Goal: Task Accomplishment & Management: Complete application form

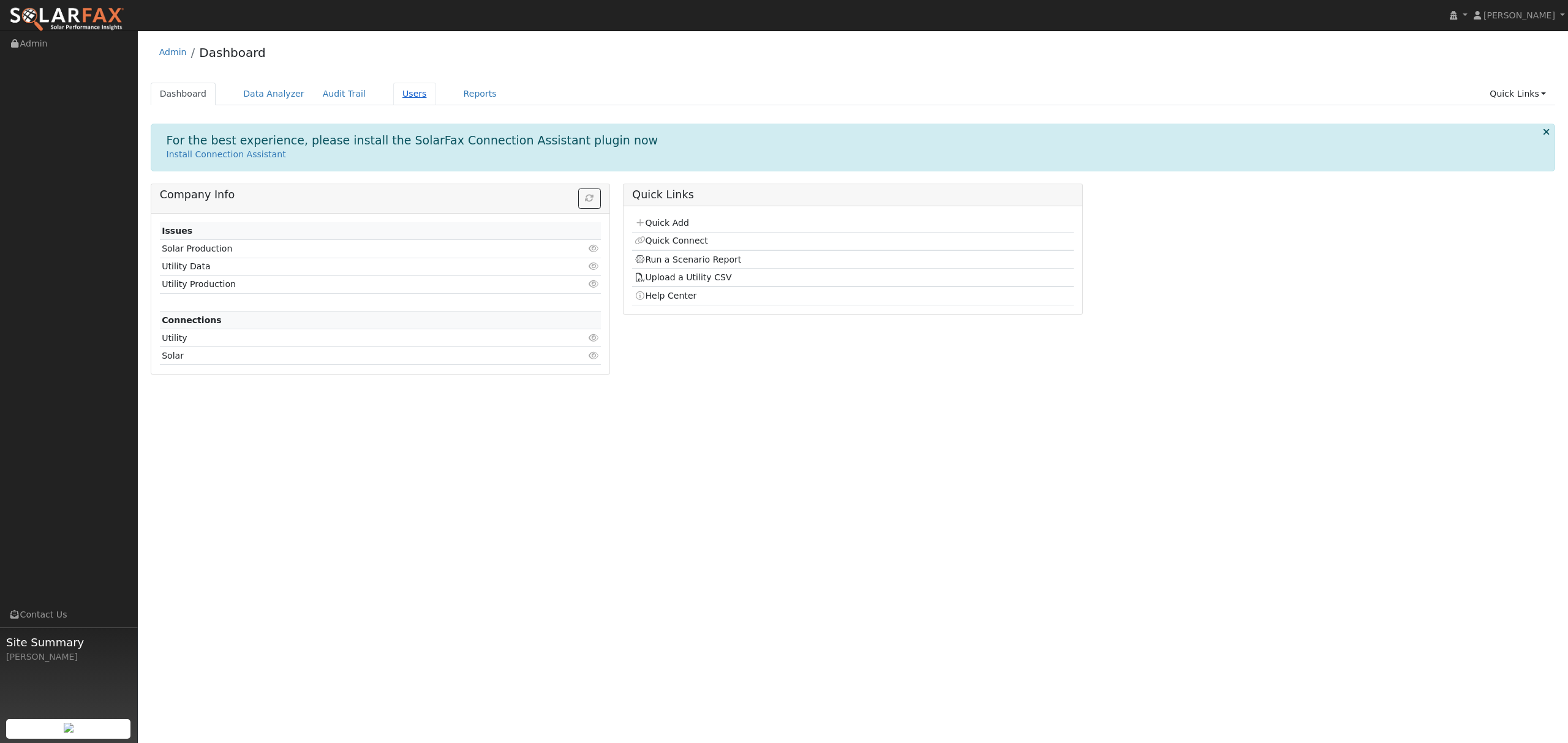
click at [405, 96] on link "Users" at bounding box center [414, 94] width 43 height 23
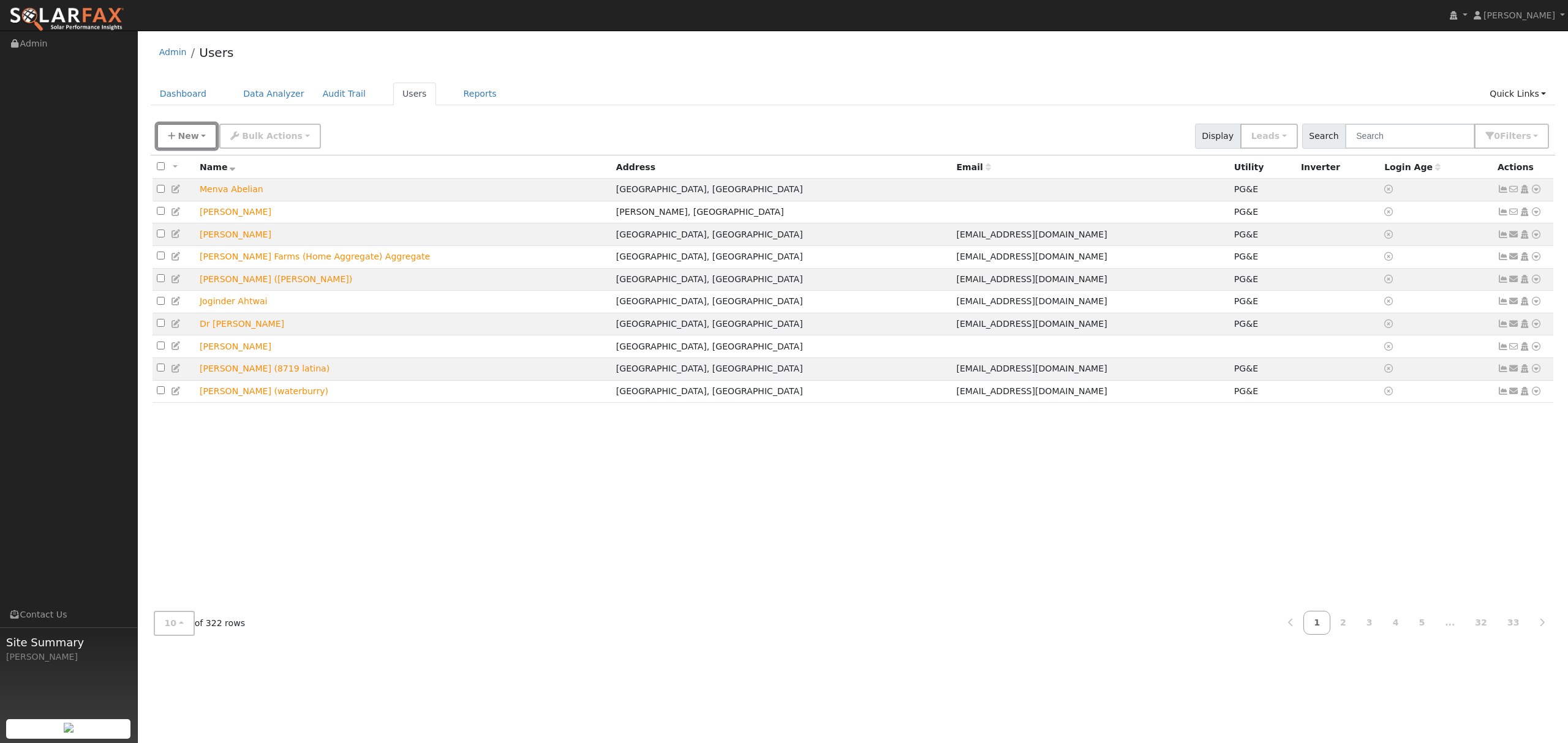
click at [192, 140] on span "New" at bounding box center [187, 136] width 21 height 10
click at [198, 190] on link "Quick Add" at bounding box center [208, 189] width 102 height 17
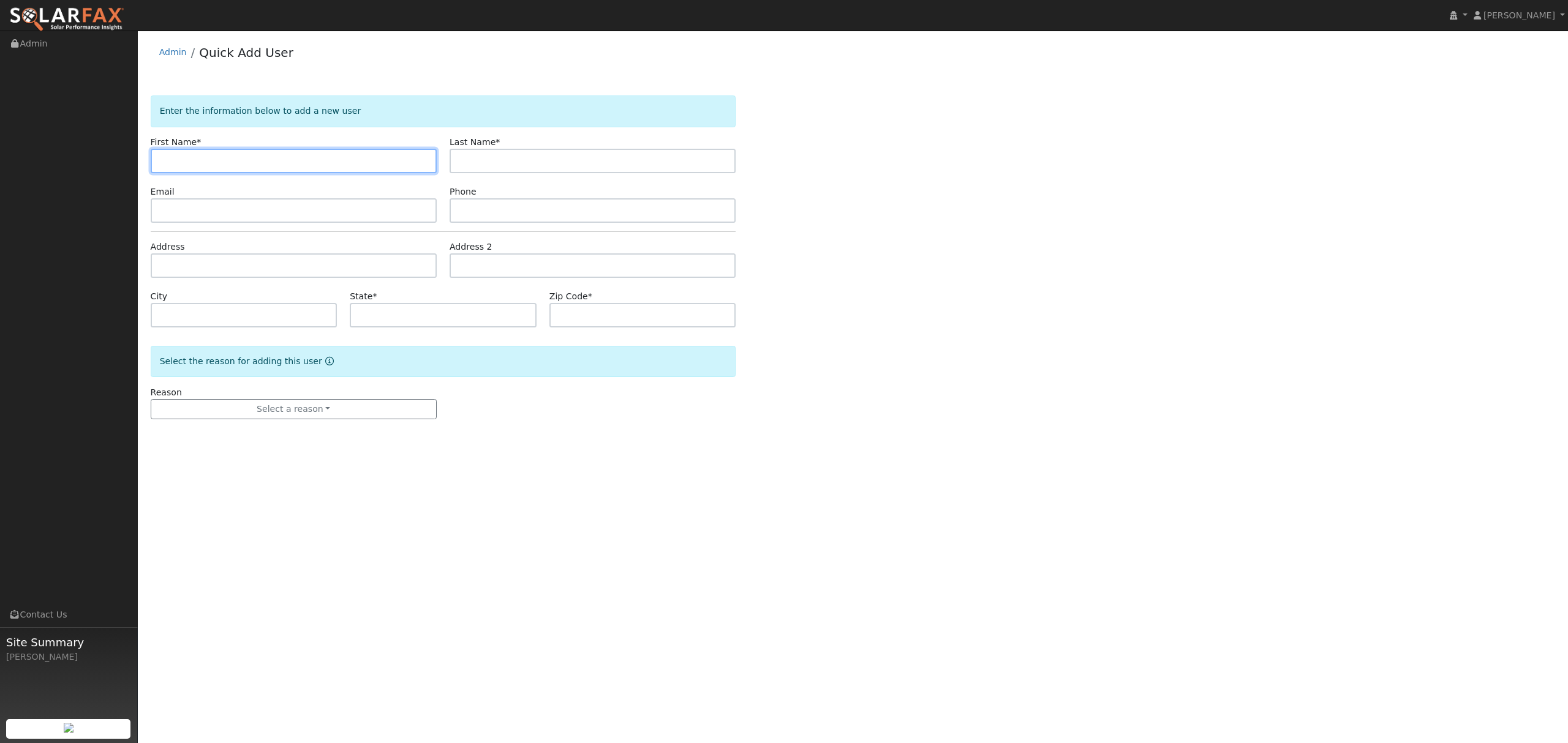
click at [192, 167] on input "text" at bounding box center [293, 161] width 286 height 25
type input "[PERSON_NAME]"
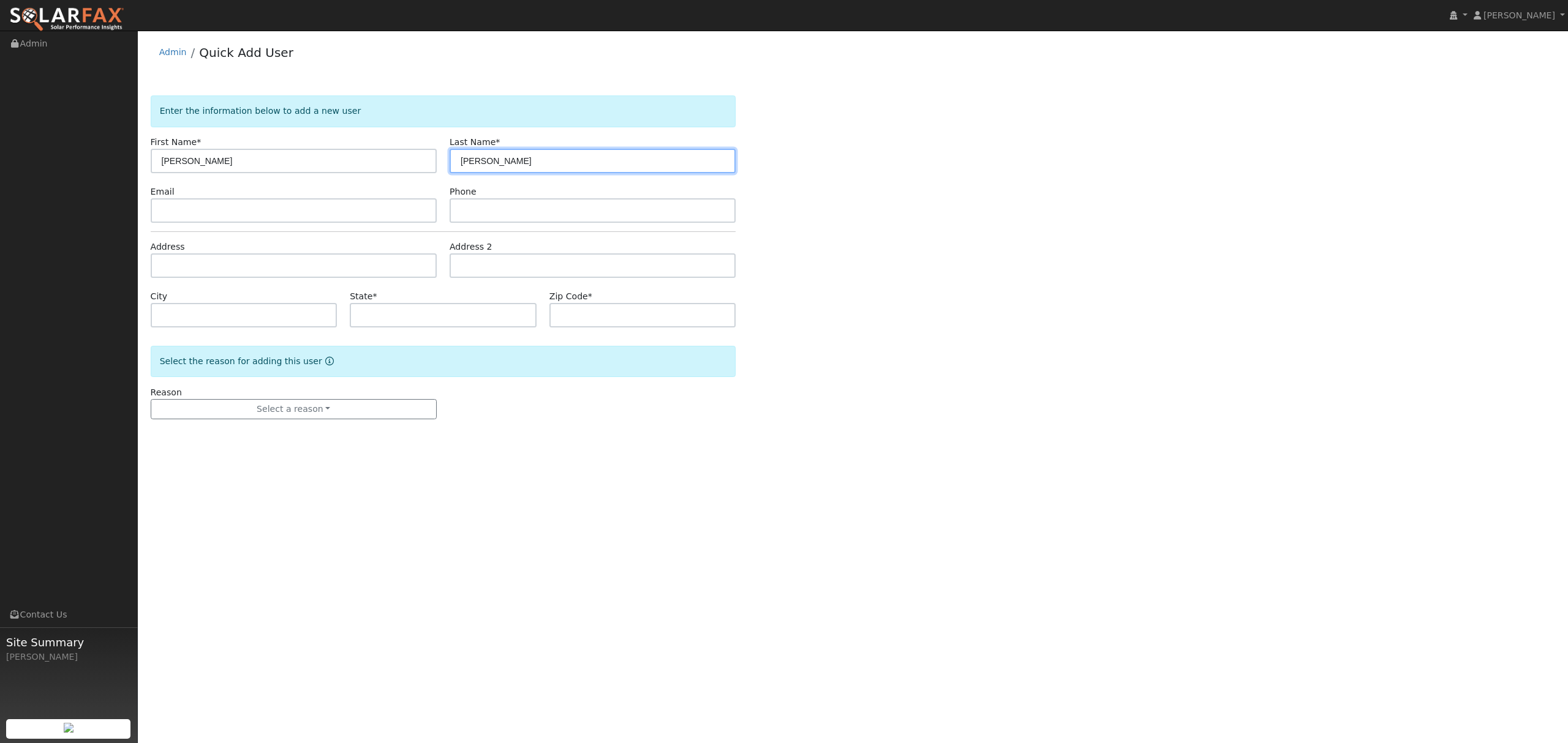
type input "[PERSON_NAME]"
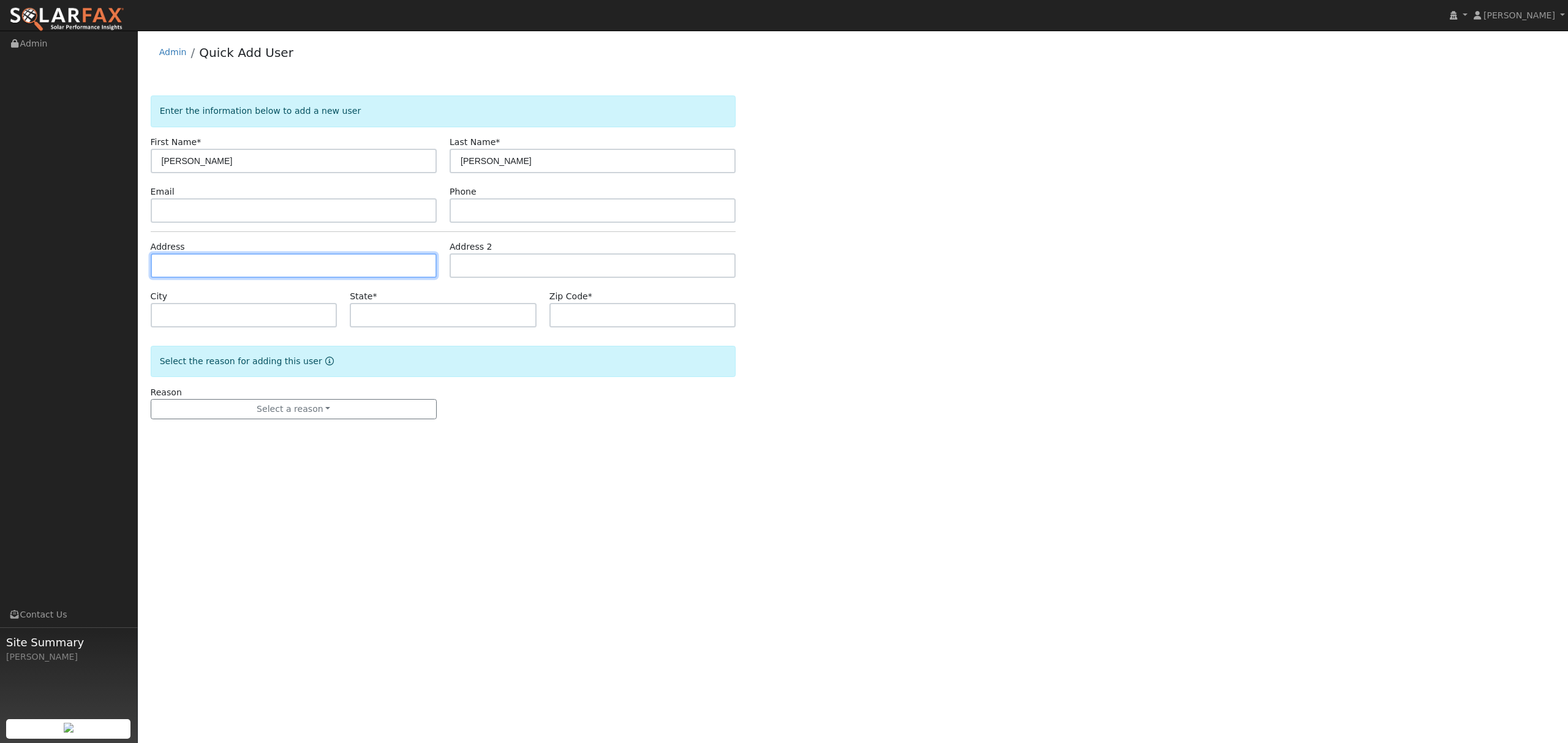
click at [194, 271] on input "text" at bounding box center [293, 265] width 286 height 25
click at [311, 221] on input "text" at bounding box center [293, 210] width 286 height 25
click at [297, 273] on input "text" at bounding box center [293, 265] width 286 height 25
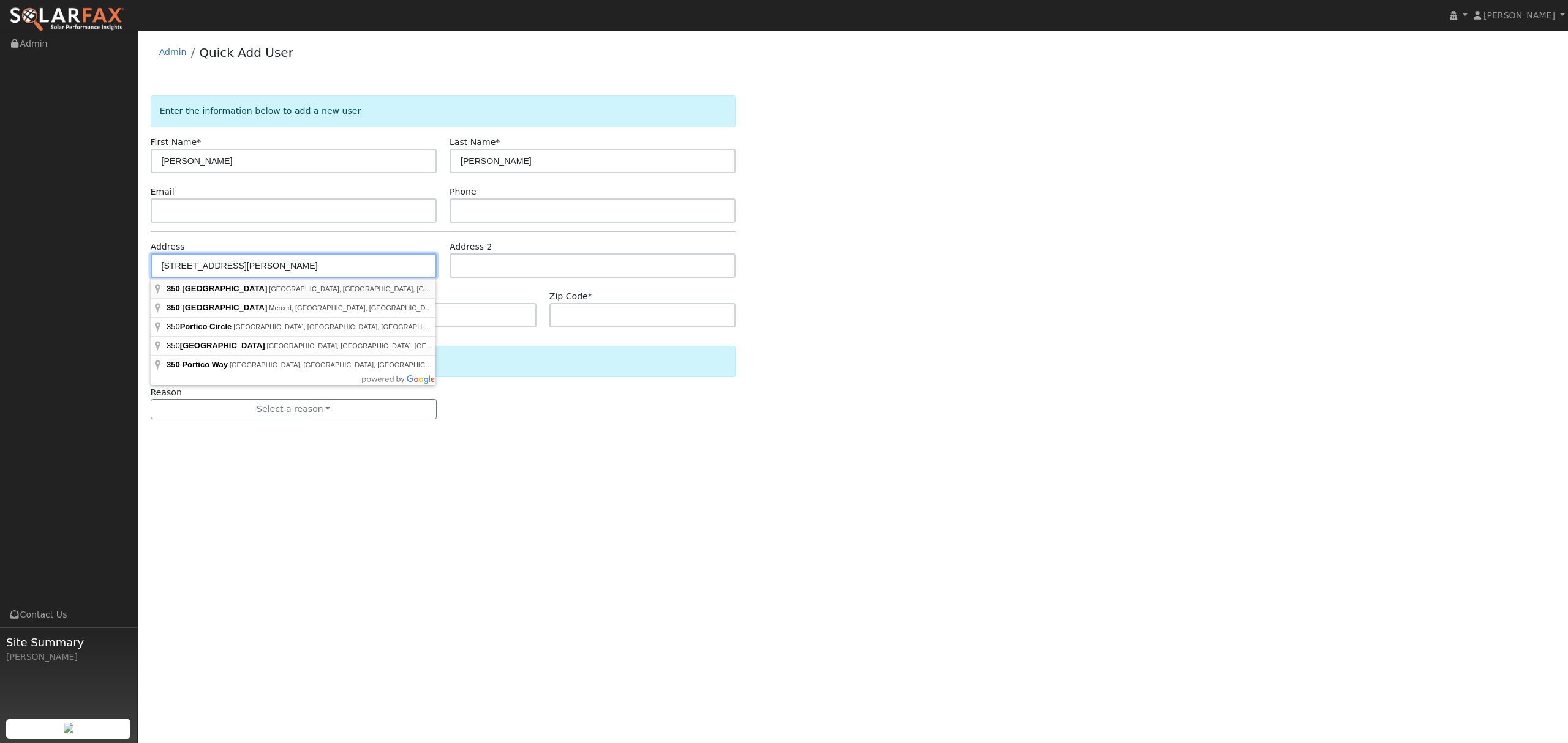
type input "[STREET_ADDRESS]"
type input "[PERSON_NAME]"
type input "CA"
type input "95377"
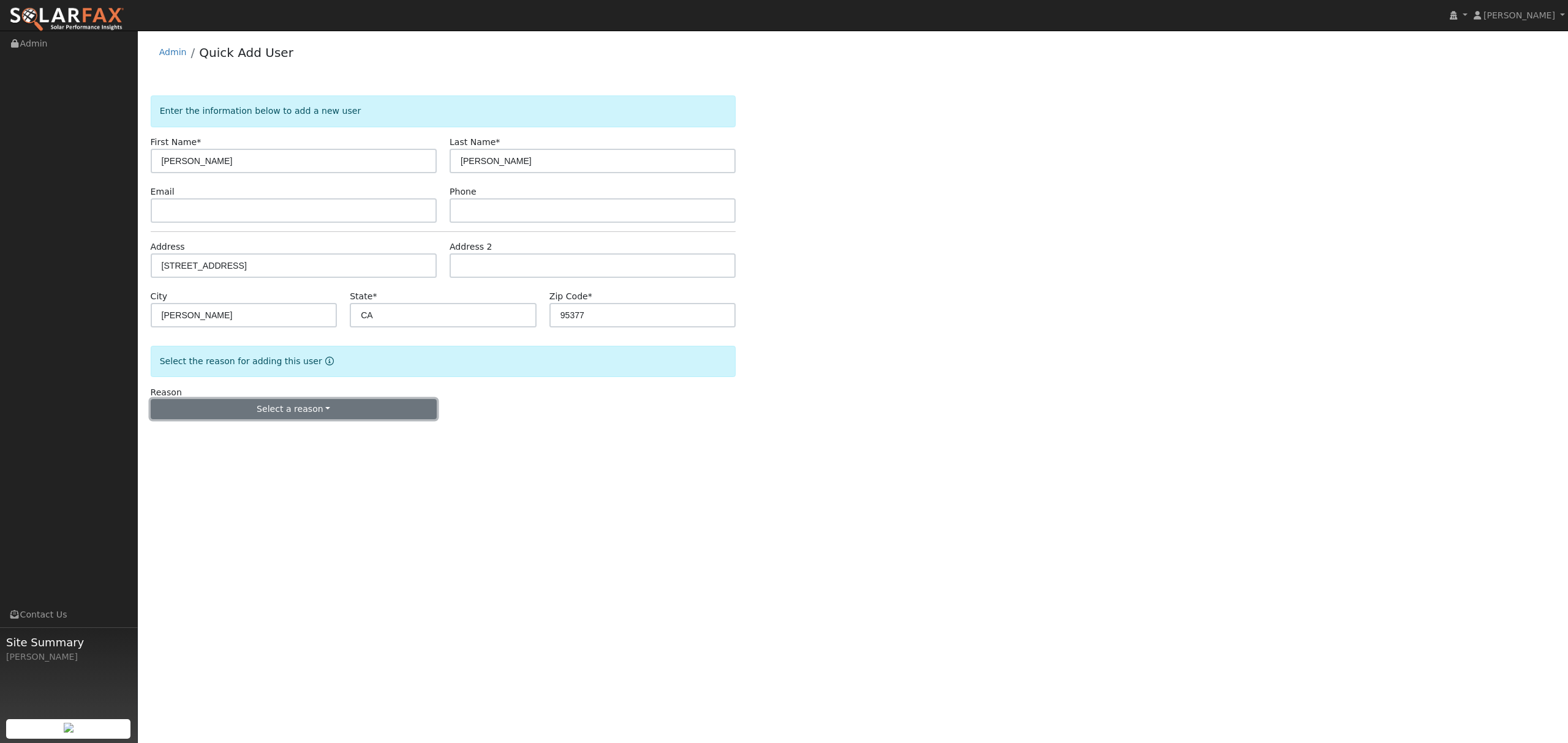
click at [316, 412] on button "Select a reason" at bounding box center [293, 410] width 286 height 21
click at [203, 433] on link "New lead" at bounding box center [219, 434] width 135 height 17
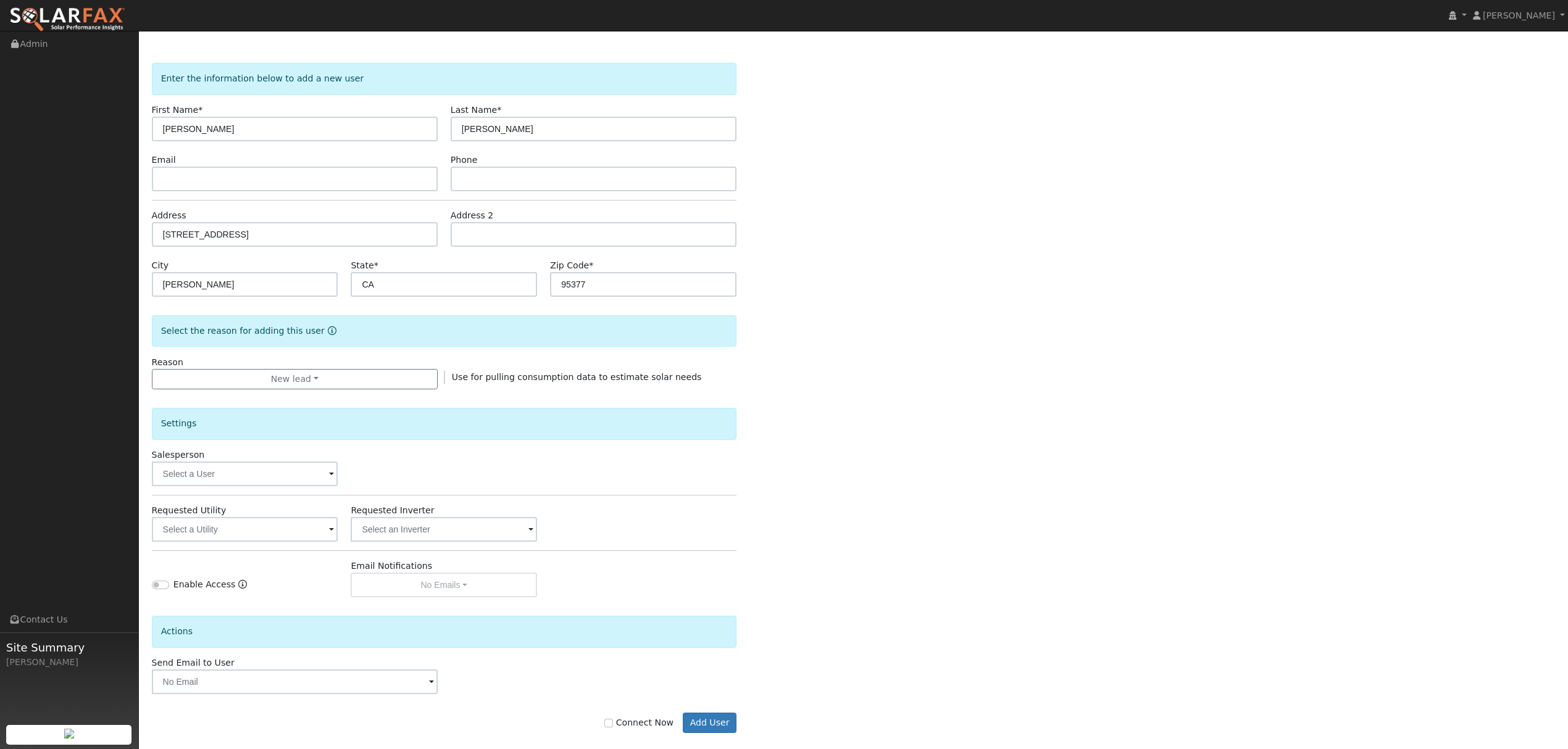
scroll to position [50, 0]
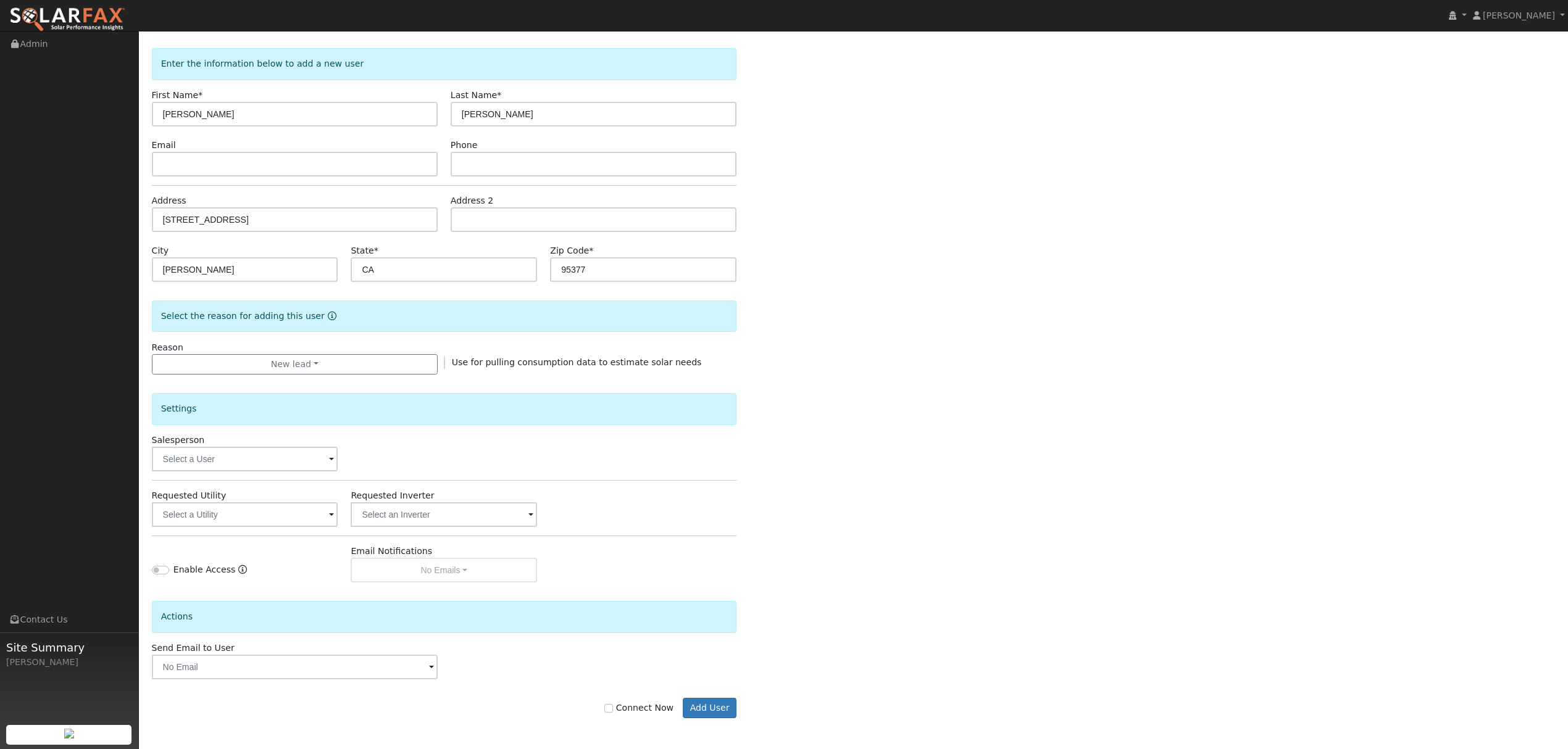
click at [319, 501] on div "Requested Utility" at bounding box center [244, 508] width 199 height 38
click at [311, 521] on input "text" at bounding box center [244, 515] width 186 height 25
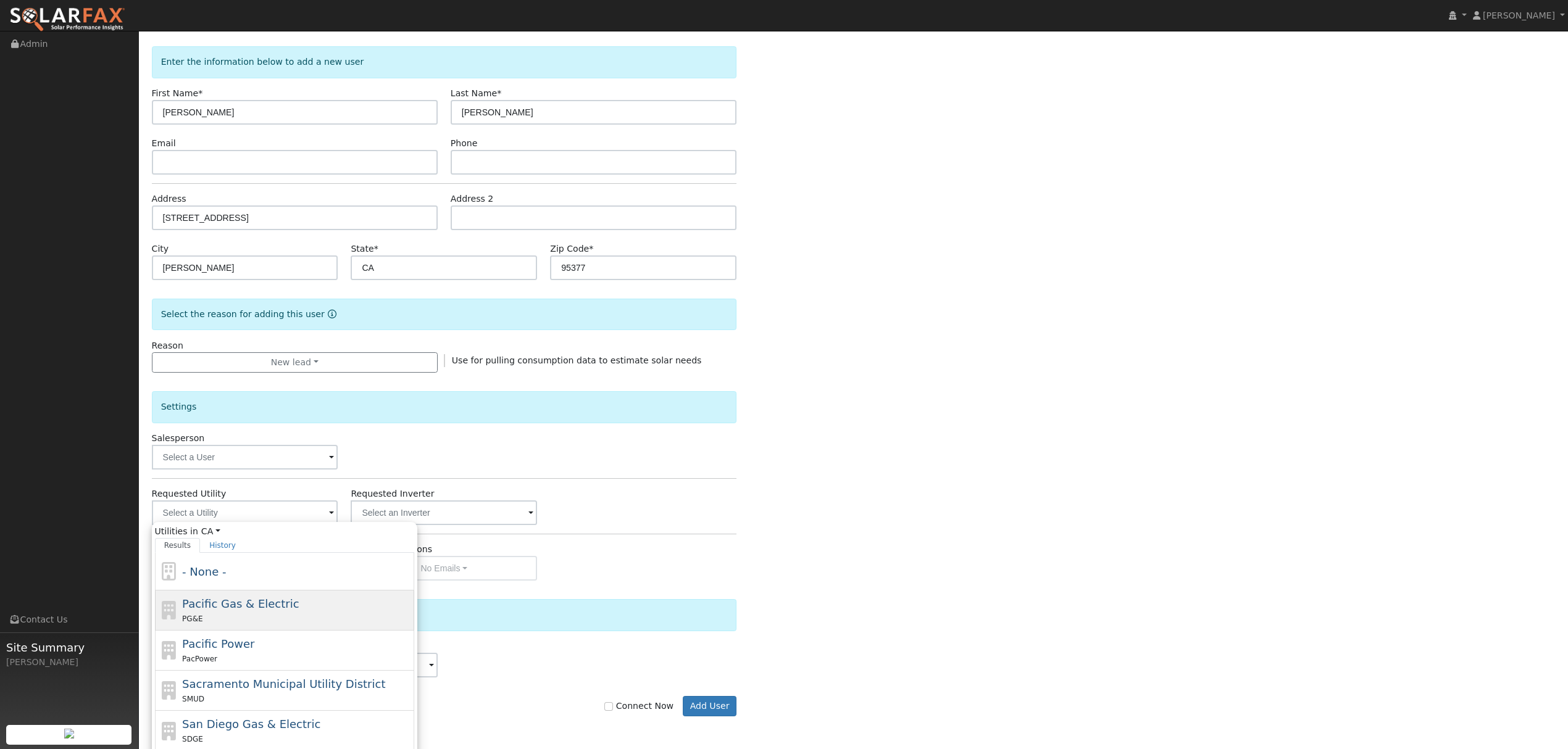
click at [221, 610] on span "Pacific Gas & Electric" at bounding box center [241, 604] width 117 height 13
type input "Pacific Gas & Electric"
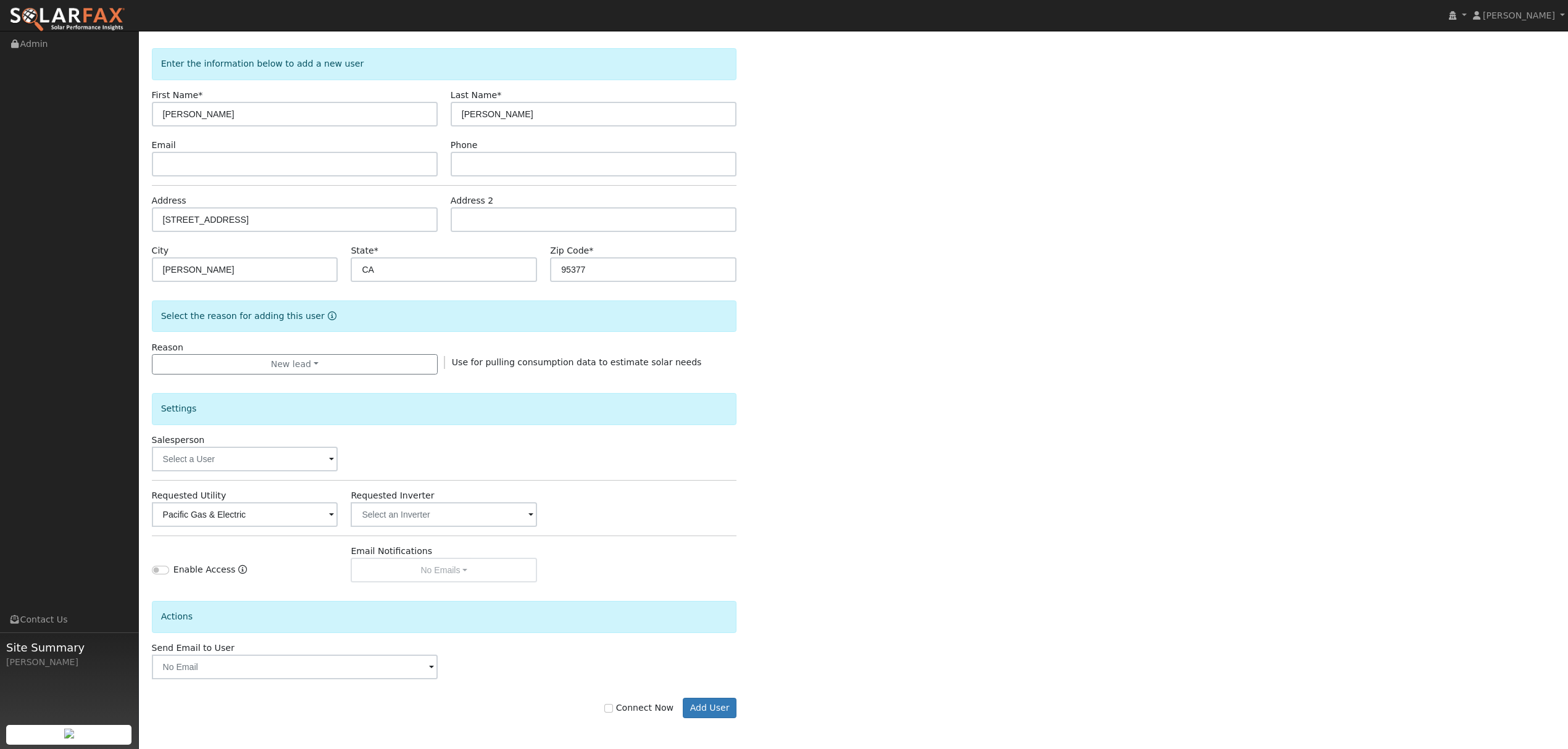
click at [612, 709] on div "Connect Now Add User" at bounding box center [444, 708] width 598 height 21
click at [613, 708] on input "Connect Now" at bounding box center [608, 708] width 8 height 8
checkbox input "true"
click at [706, 712] on button "Add User" at bounding box center [709, 708] width 54 height 21
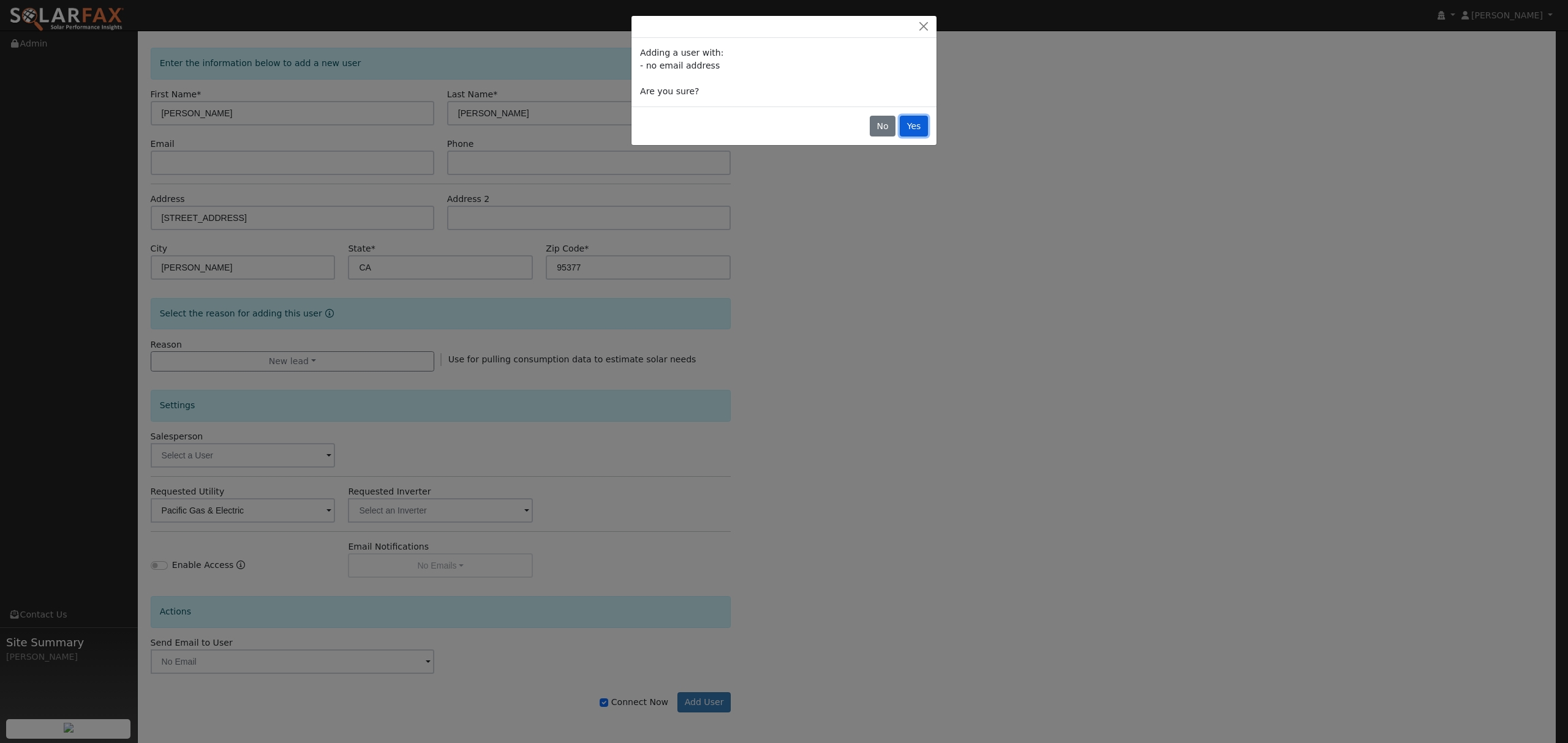
click at [918, 129] on button "Yes" at bounding box center [914, 126] width 28 height 21
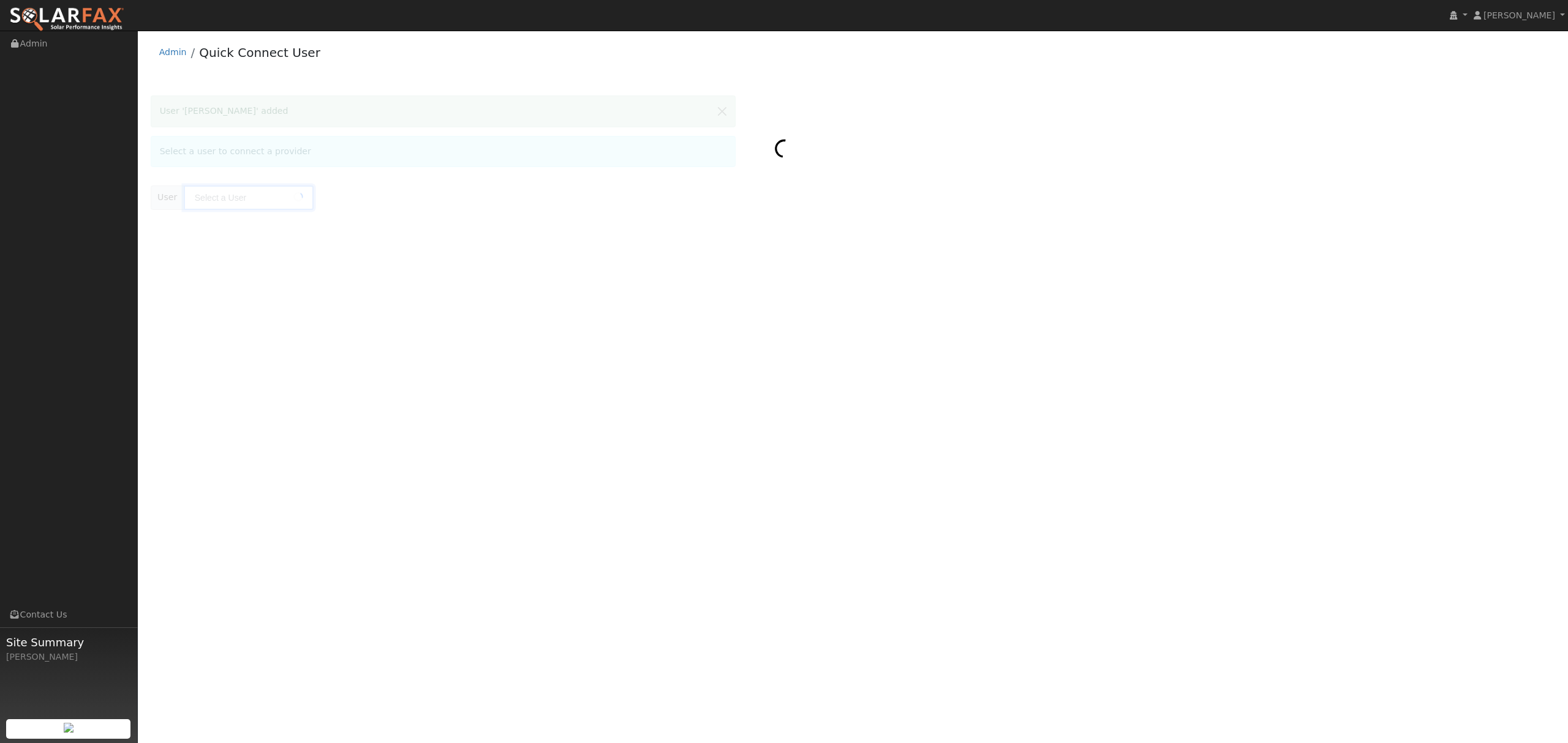
type input "SUKHWINDER PUNNI"
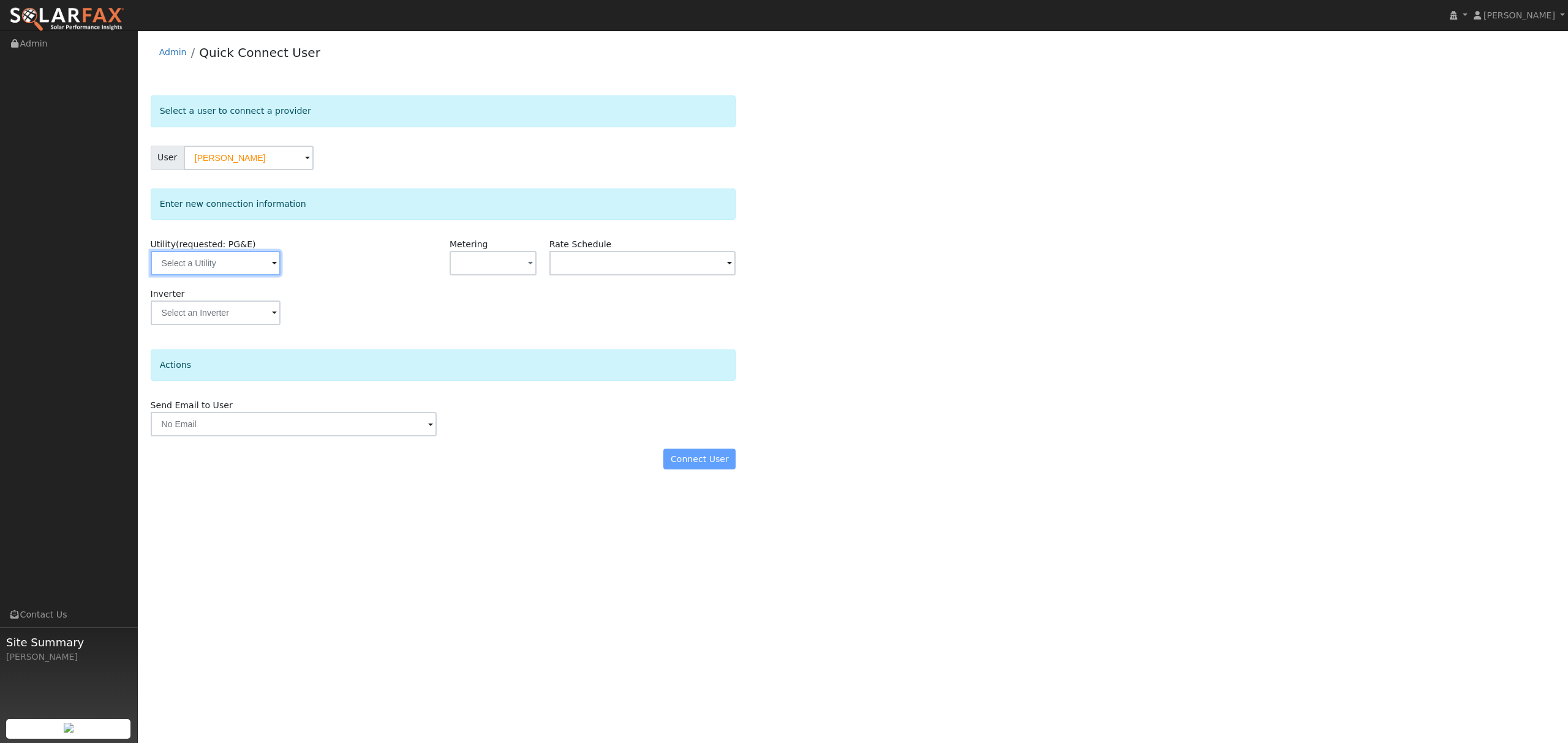
click at [232, 271] on input "text" at bounding box center [215, 263] width 130 height 25
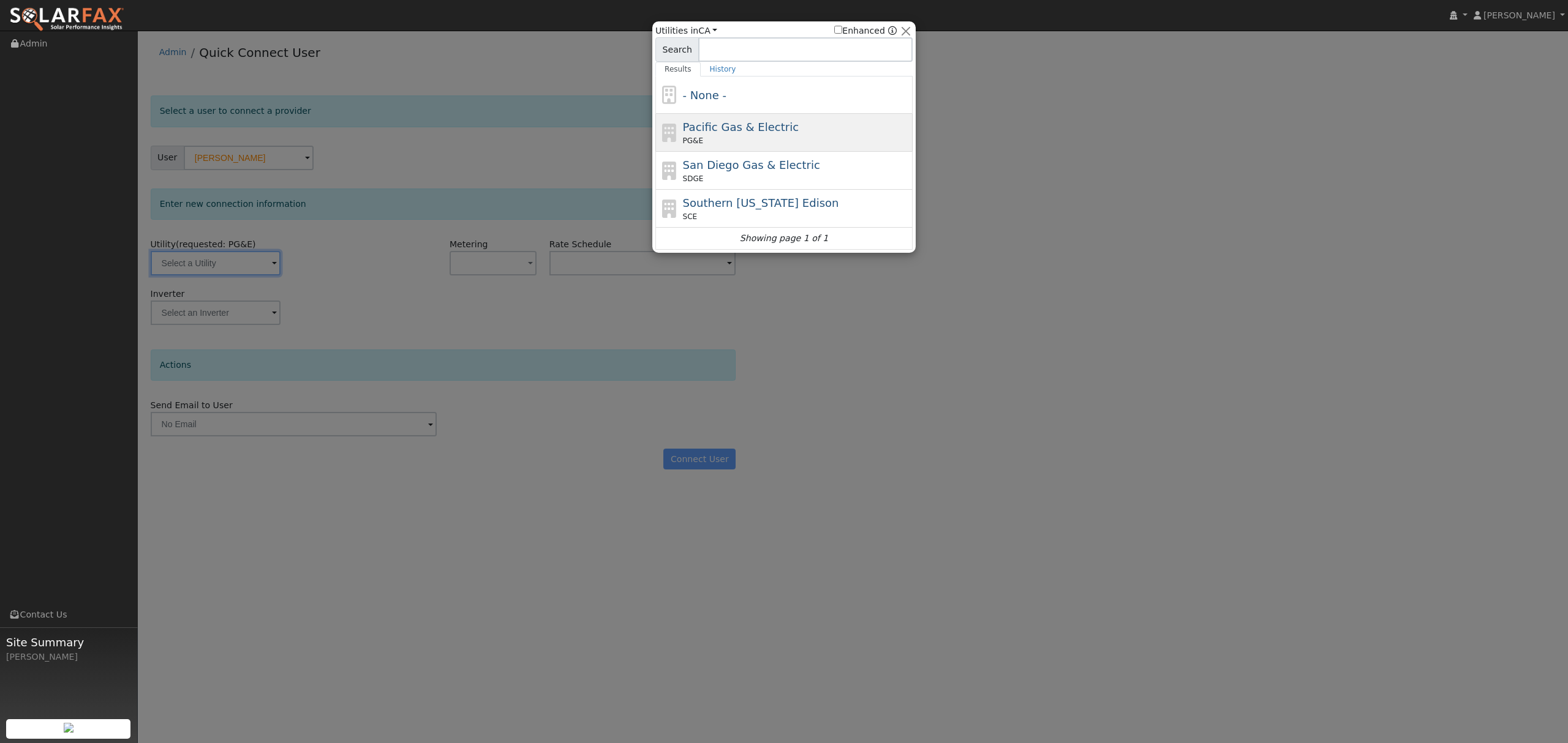
click at [686, 126] on span "Pacific Gas & Electric" at bounding box center [740, 127] width 116 height 13
type input "PG&E"
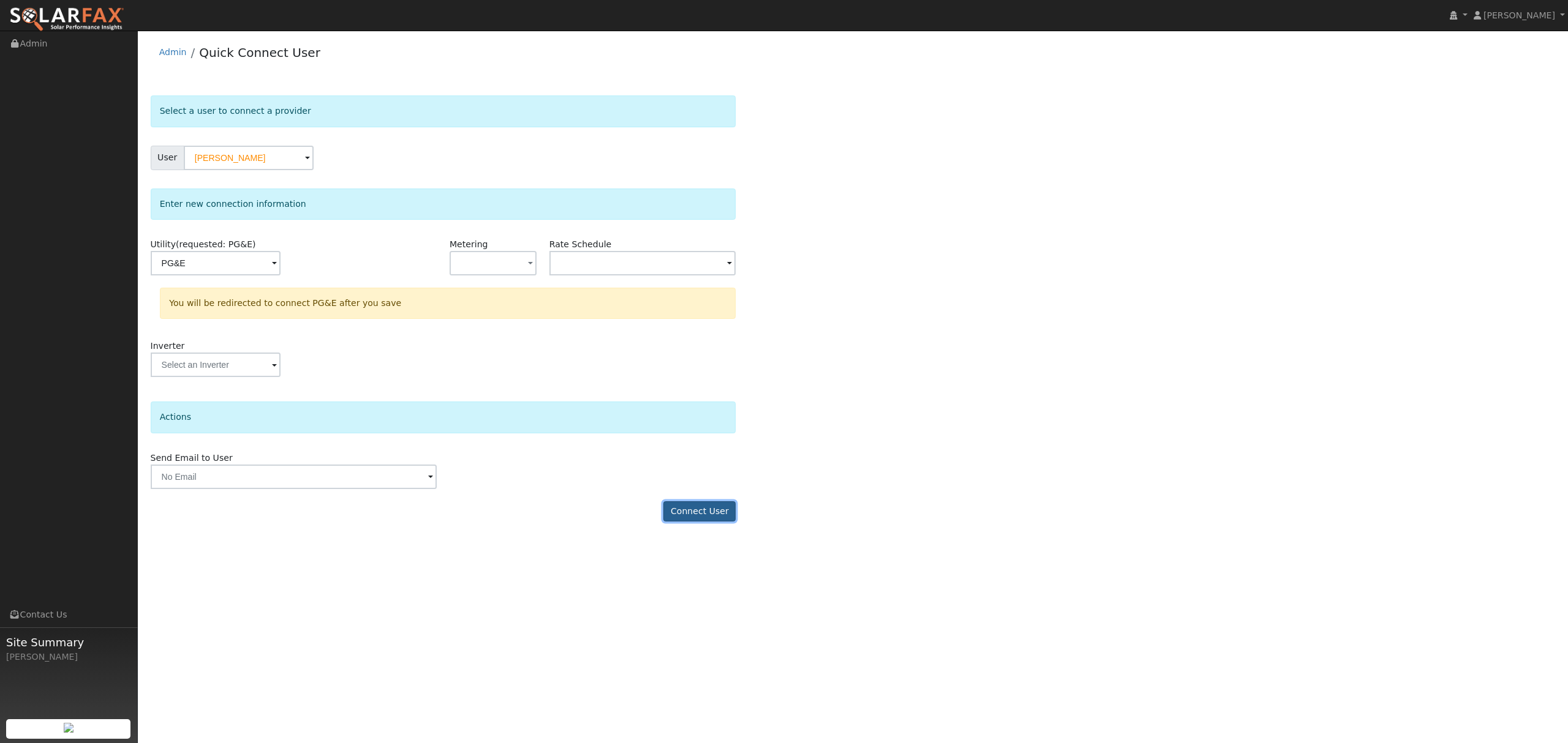
click at [702, 517] on button "Connect User" at bounding box center [699, 512] width 73 height 21
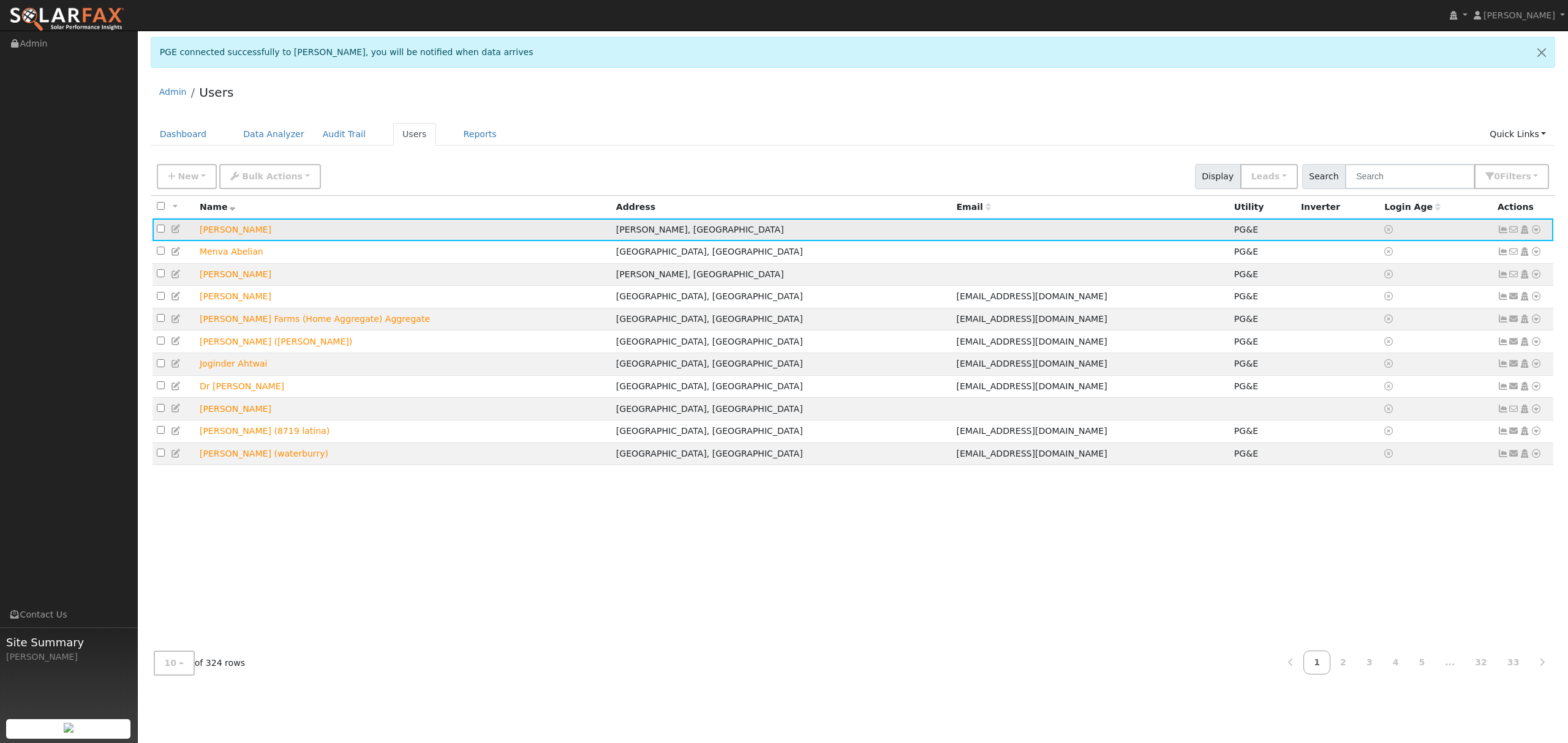
click at [1540, 231] on icon at bounding box center [1536, 229] width 11 height 8
click at [1494, 247] on link "Data Analyzer" at bounding box center [1495, 251] width 89 height 17
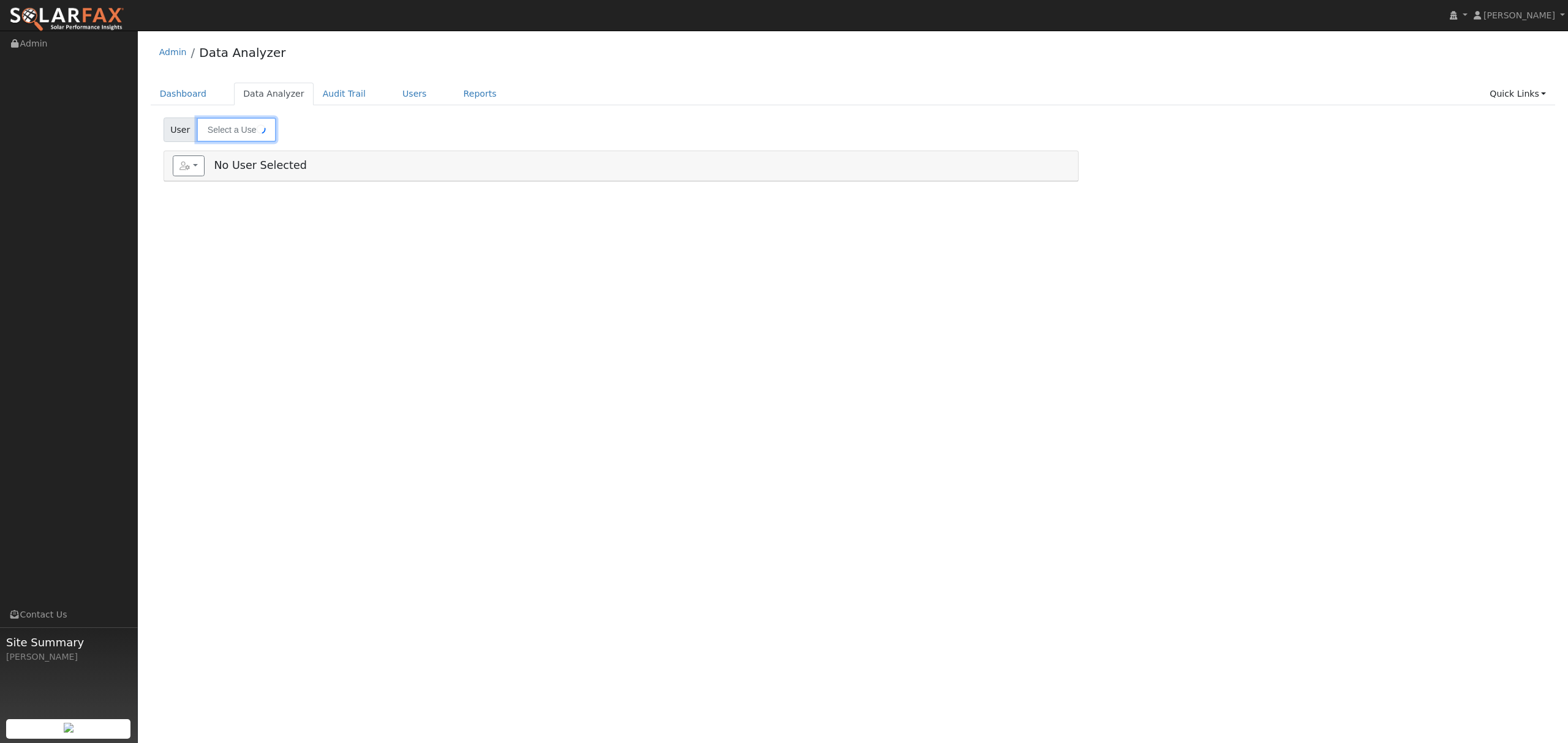
type input "[PERSON_NAME]"
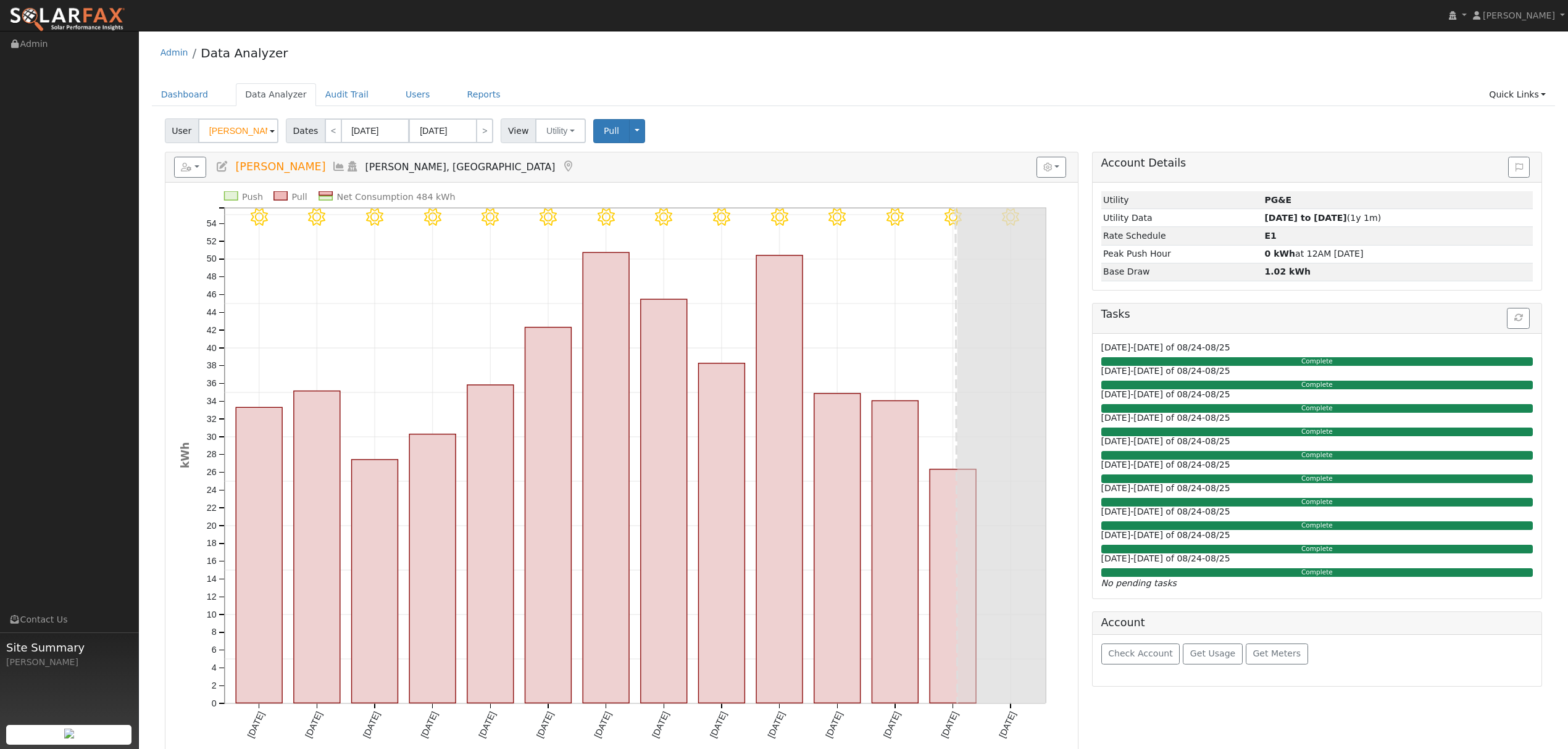
click at [345, 169] on icon at bounding box center [339, 167] width 14 height 11
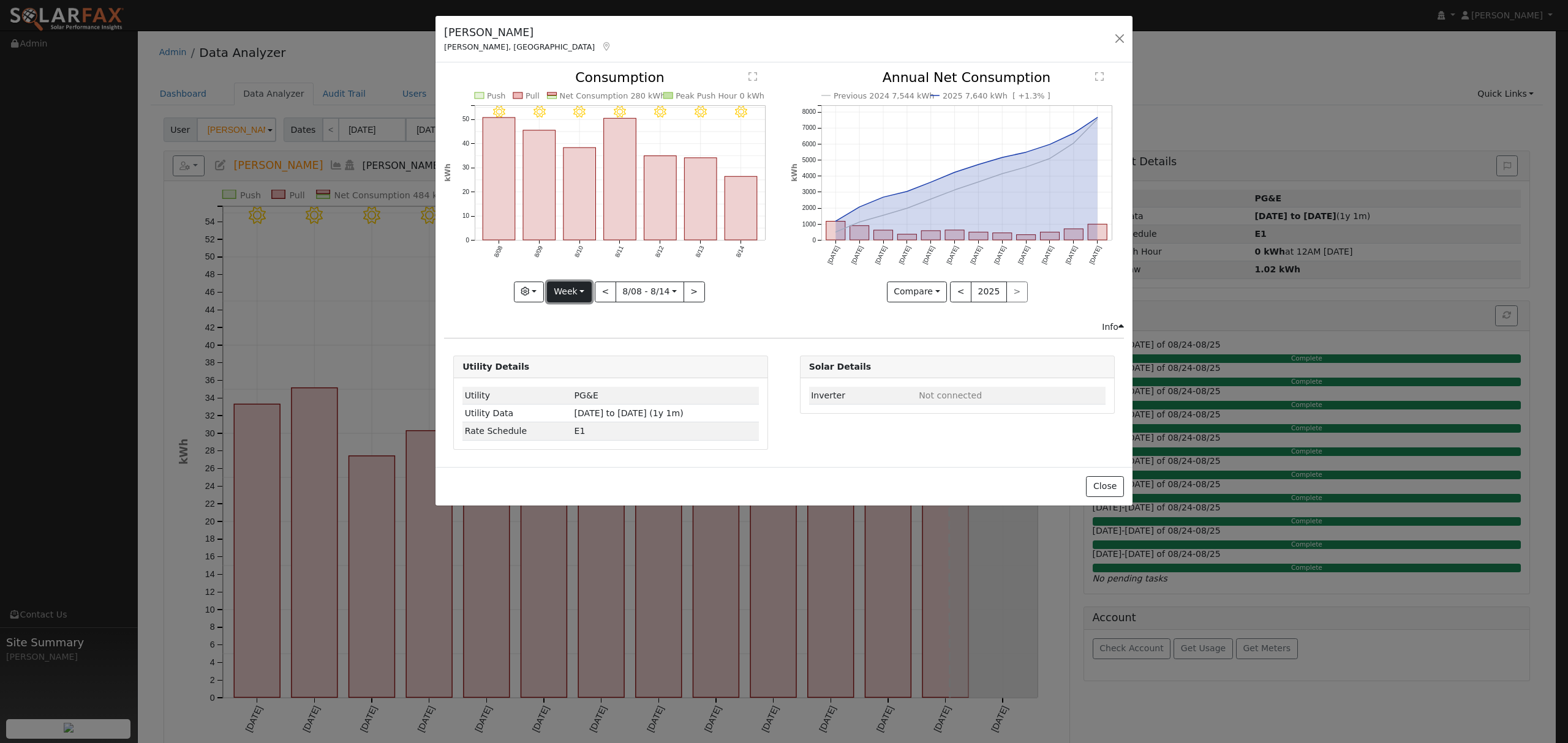
click at [583, 294] on button "Week" at bounding box center [569, 292] width 45 height 21
click at [577, 366] on link "Year" at bounding box center [590, 368] width 85 height 17
type input "2024-08-01"
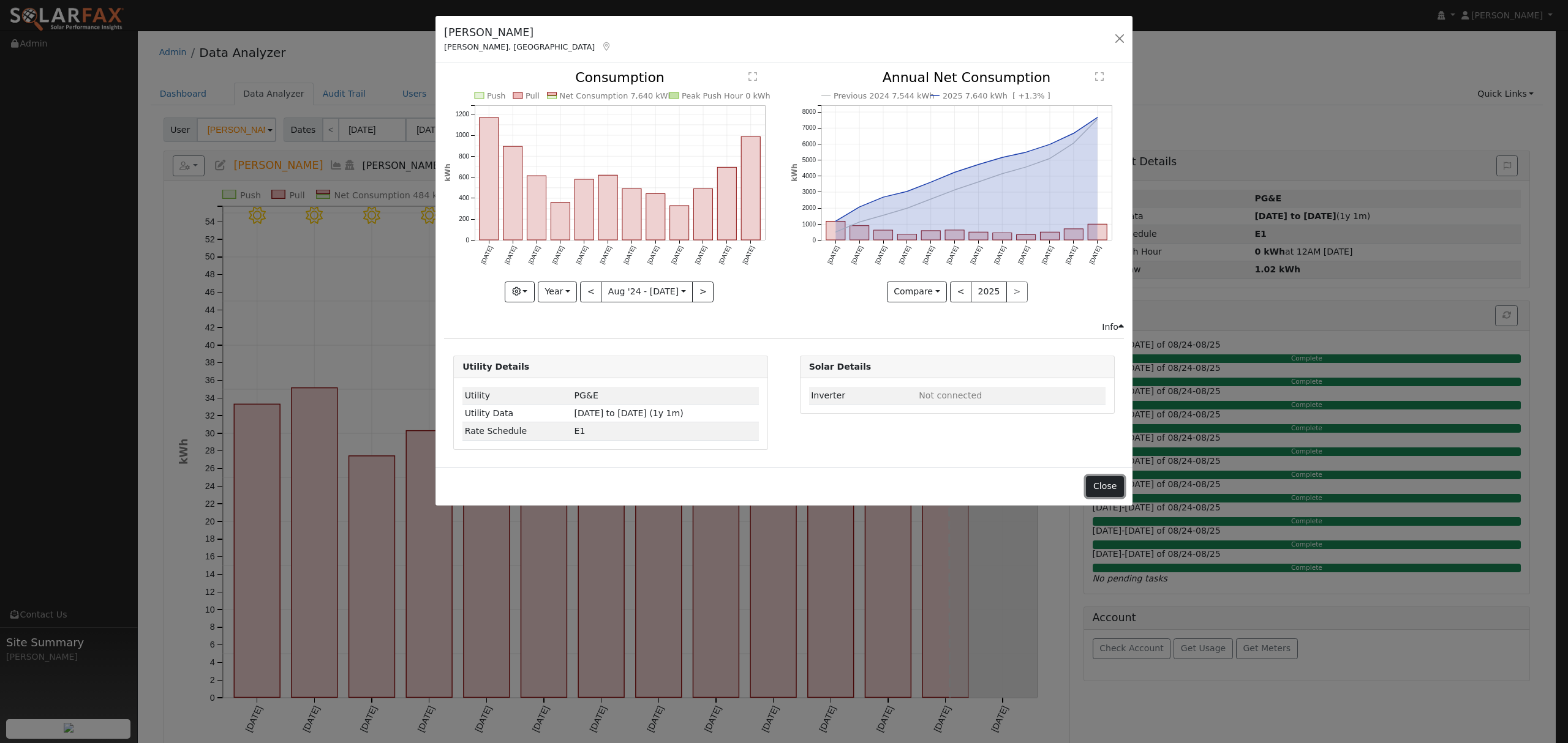
click at [1103, 486] on button "Close" at bounding box center [1104, 487] width 38 height 21
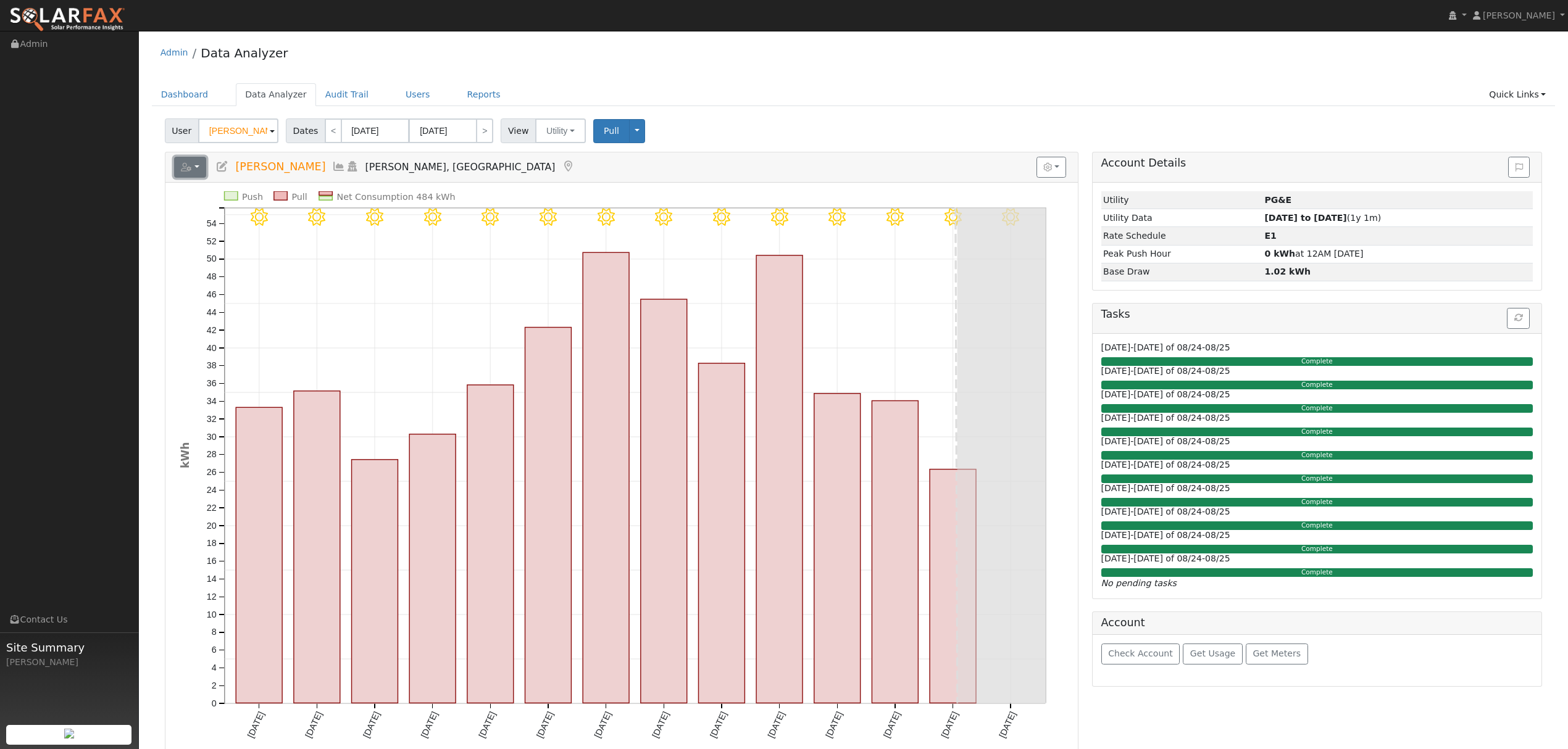
click at [192, 168] on icon "button" at bounding box center [186, 167] width 11 height 8
click at [0, 0] on link "Export to CSV" at bounding box center [0, 0] width 0 height 0
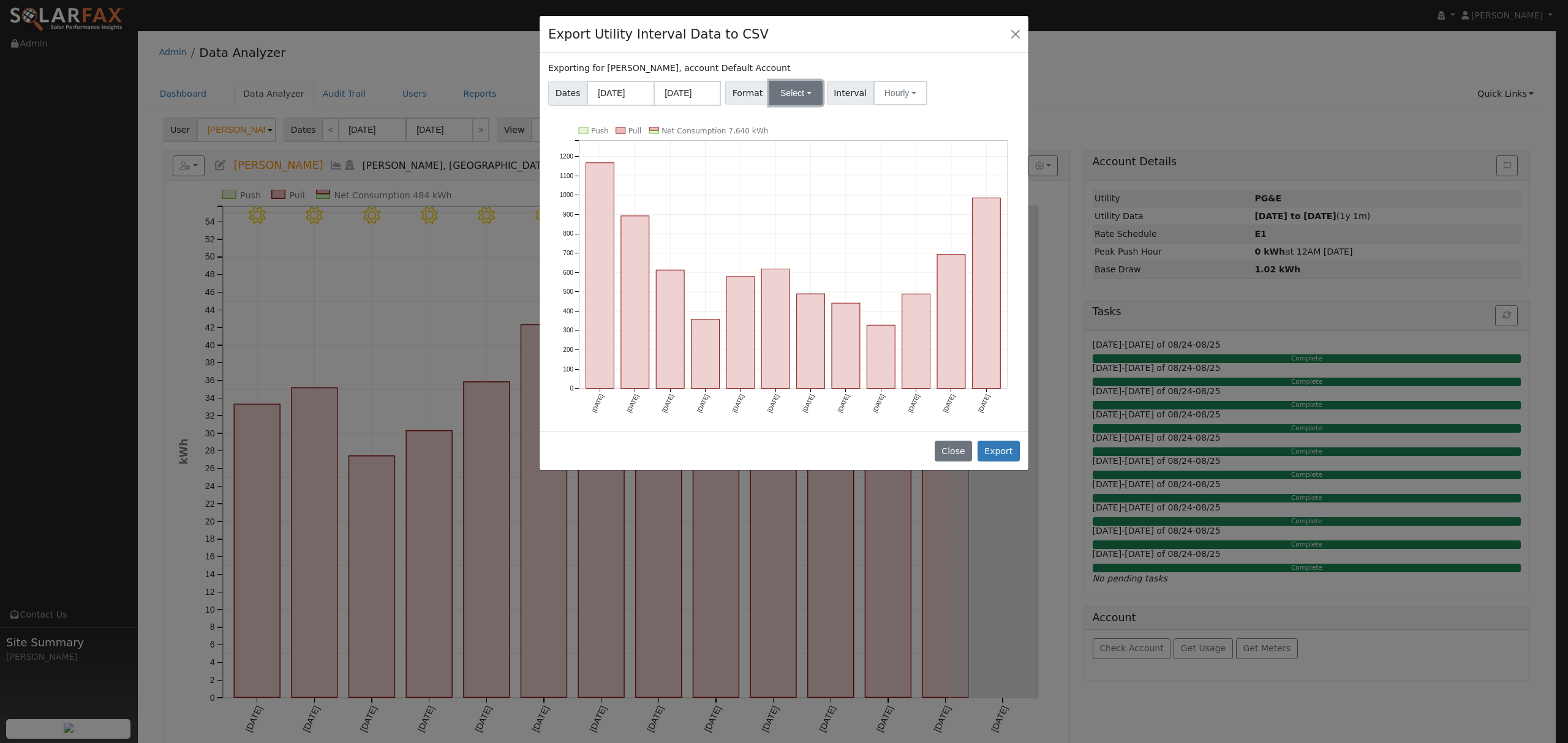
click at [793, 94] on button "Select" at bounding box center [795, 93] width 53 height 25
click at [789, 253] on link "Solargraf" at bounding box center [810, 250] width 87 height 17
click at [998, 448] on button "Export" at bounding box center [998, 451] width 42 height 21
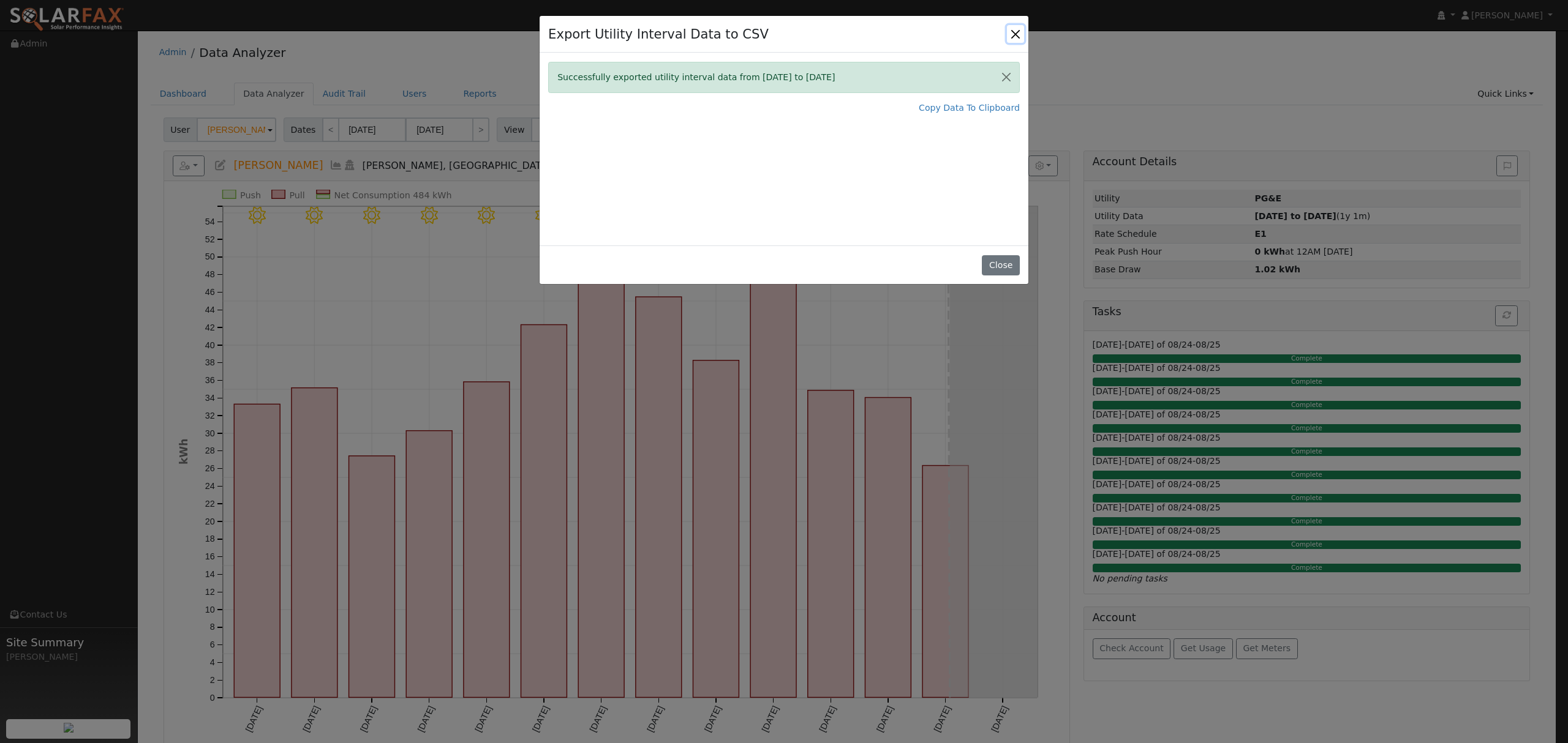
click at [1021, 29] on button "Close" at bounding box center [1015, 33] width 17 height 17
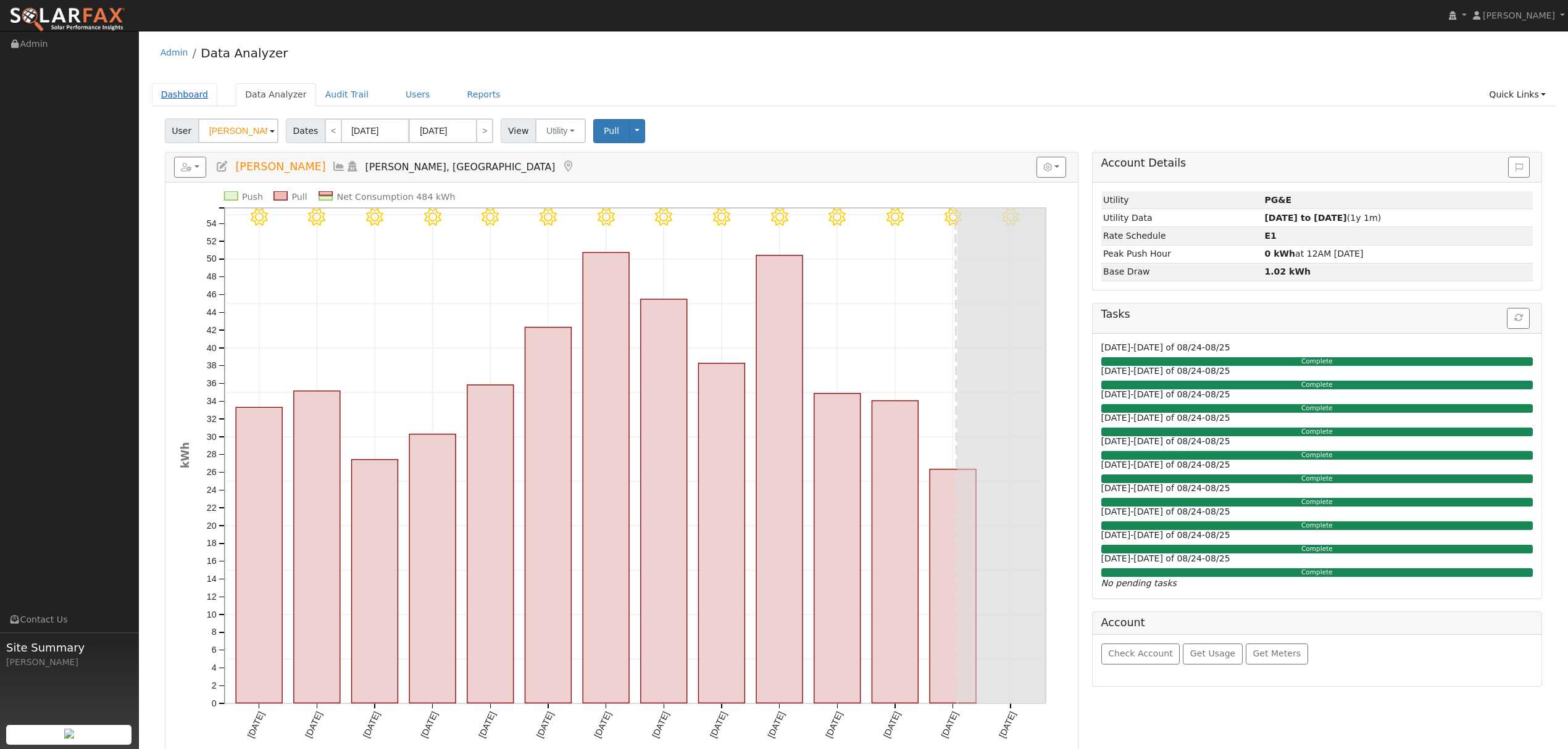
click at [190, 93] on link "Dashboard" at bounding box center [184, 94] width 66 height 23
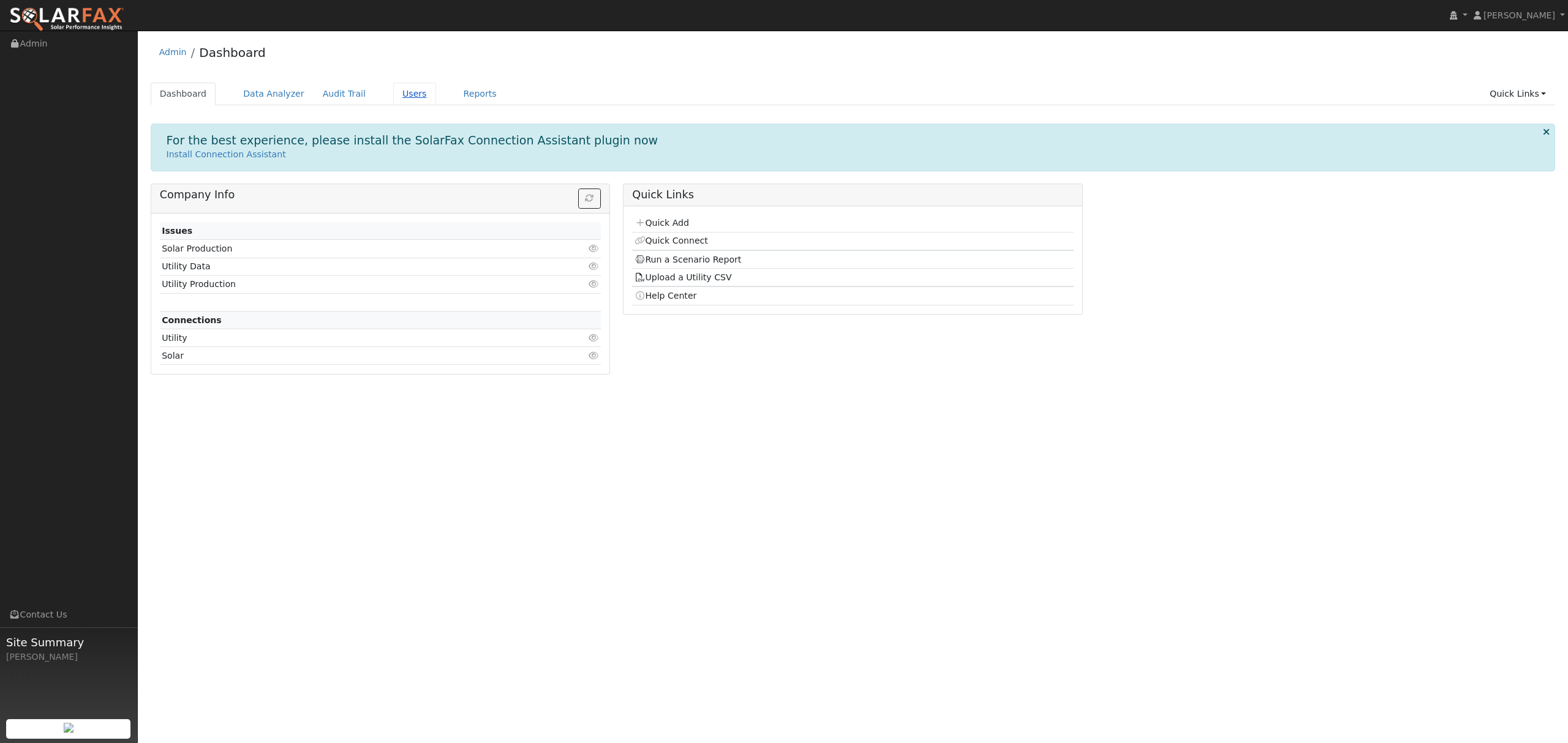
click at [393, 95] on link "Users" at bounding box center [414, 94] width 43 height 23
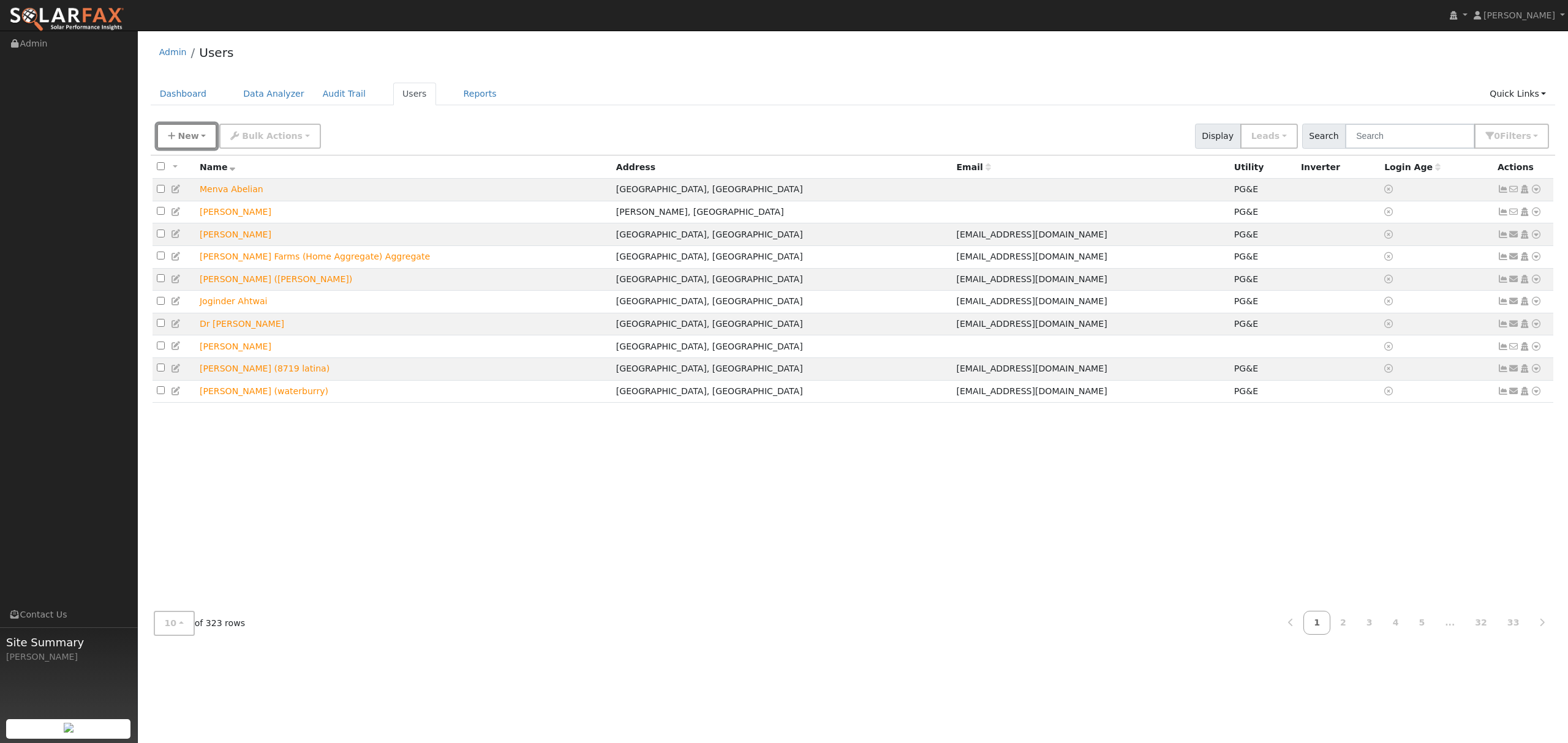
click at [195, 133] on button "New" at bounding box center [187, 136] width 61 height 25
click at [197, 187] on link "Quick Add" at bounding box center [208, 189] width 102 height 17
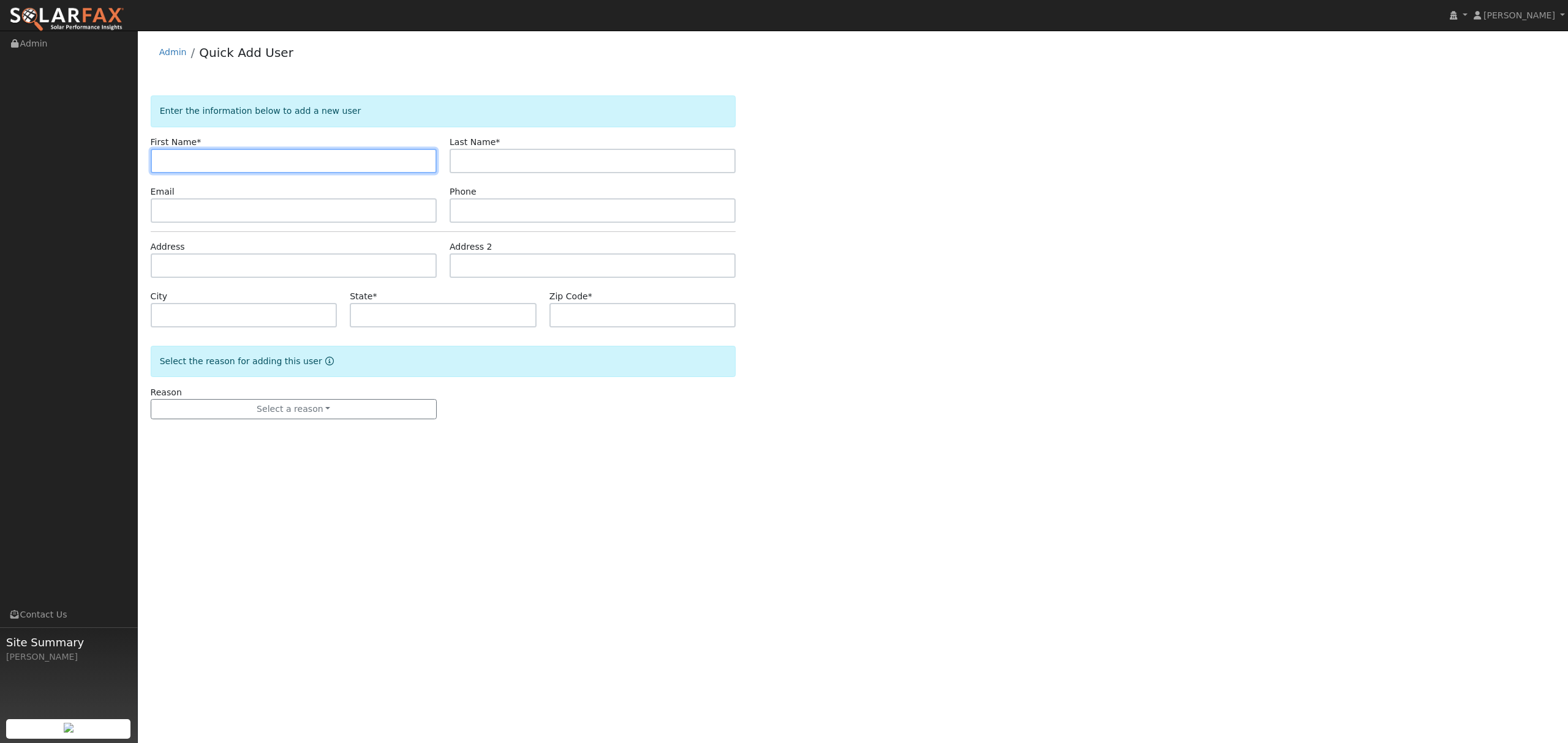
click at [231, 158] on input "text" at bounding box center [293, 161] width 286 height 25
type input "test"
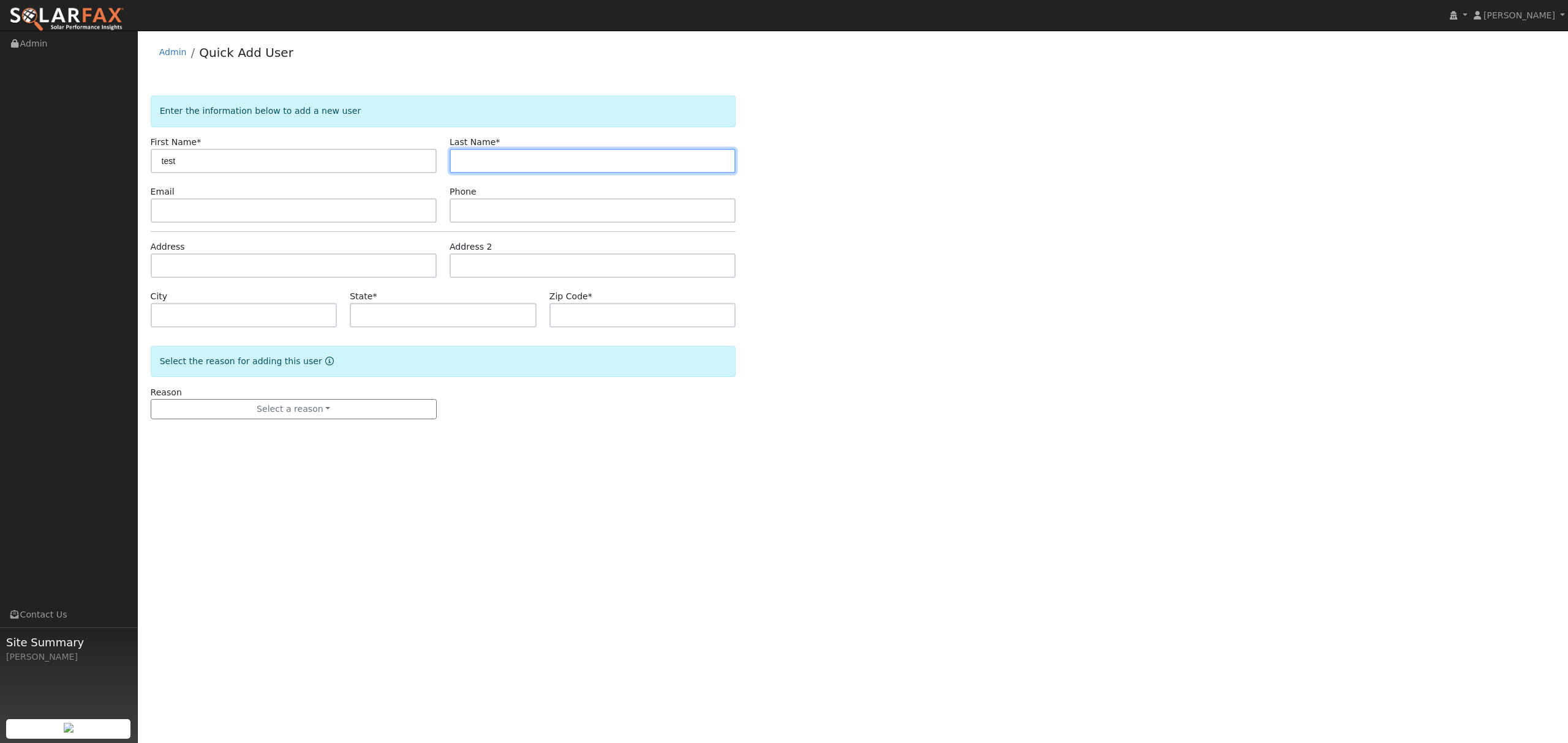
click at [525, 168] on input "text" at bounding box center [592, 161] width 286 height 25
type input "test"
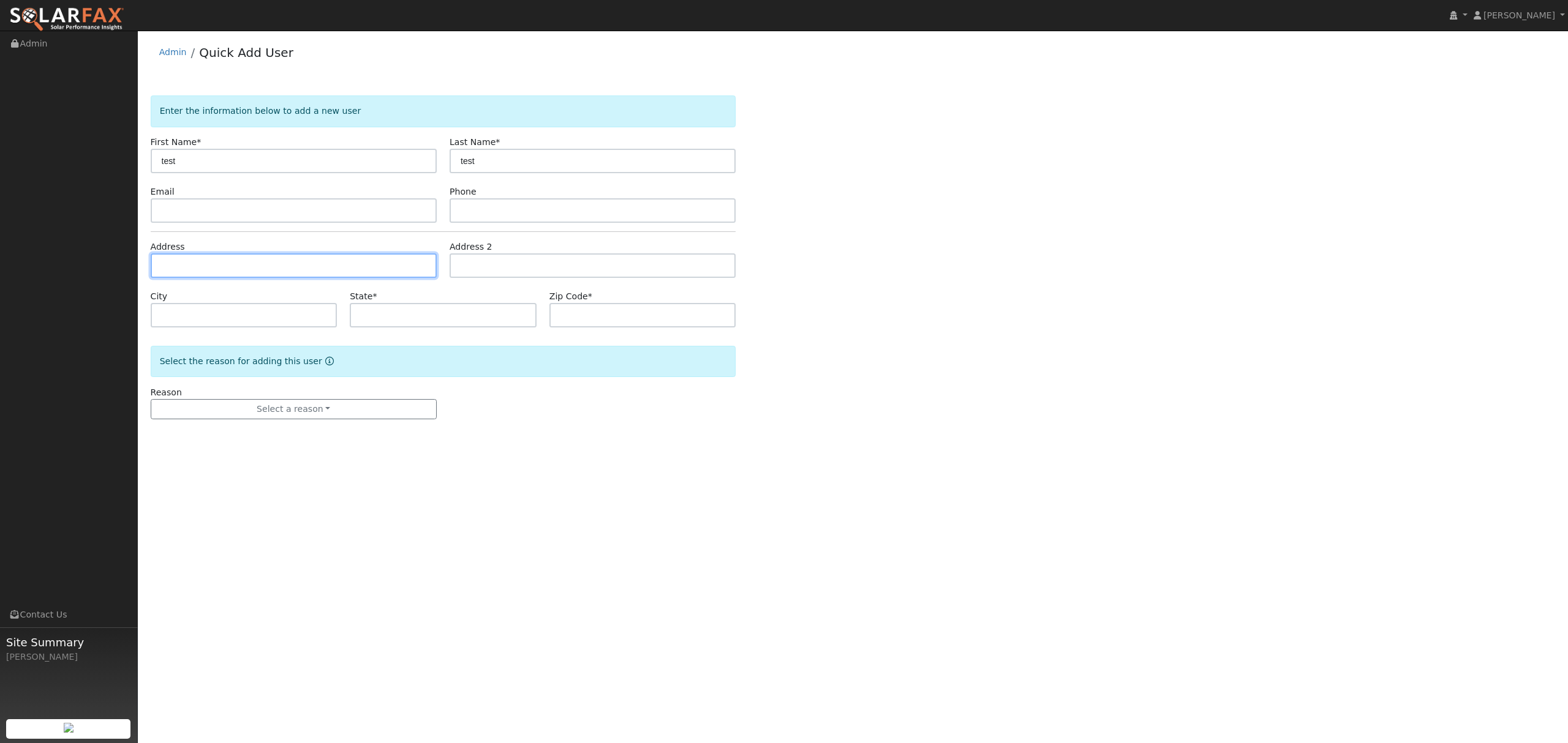
click at [197, 267] on input "text" at bounding box center [293, 265] width 286 height 25
click at [196, 207] on input "text" at bounding box center [293, 210] width 286 height 25
click at [210, 265] on input "text" at bounding box center [293, 265] width 286 height 25
type input "5969 Riverbank Circle"
type input "Stockton"
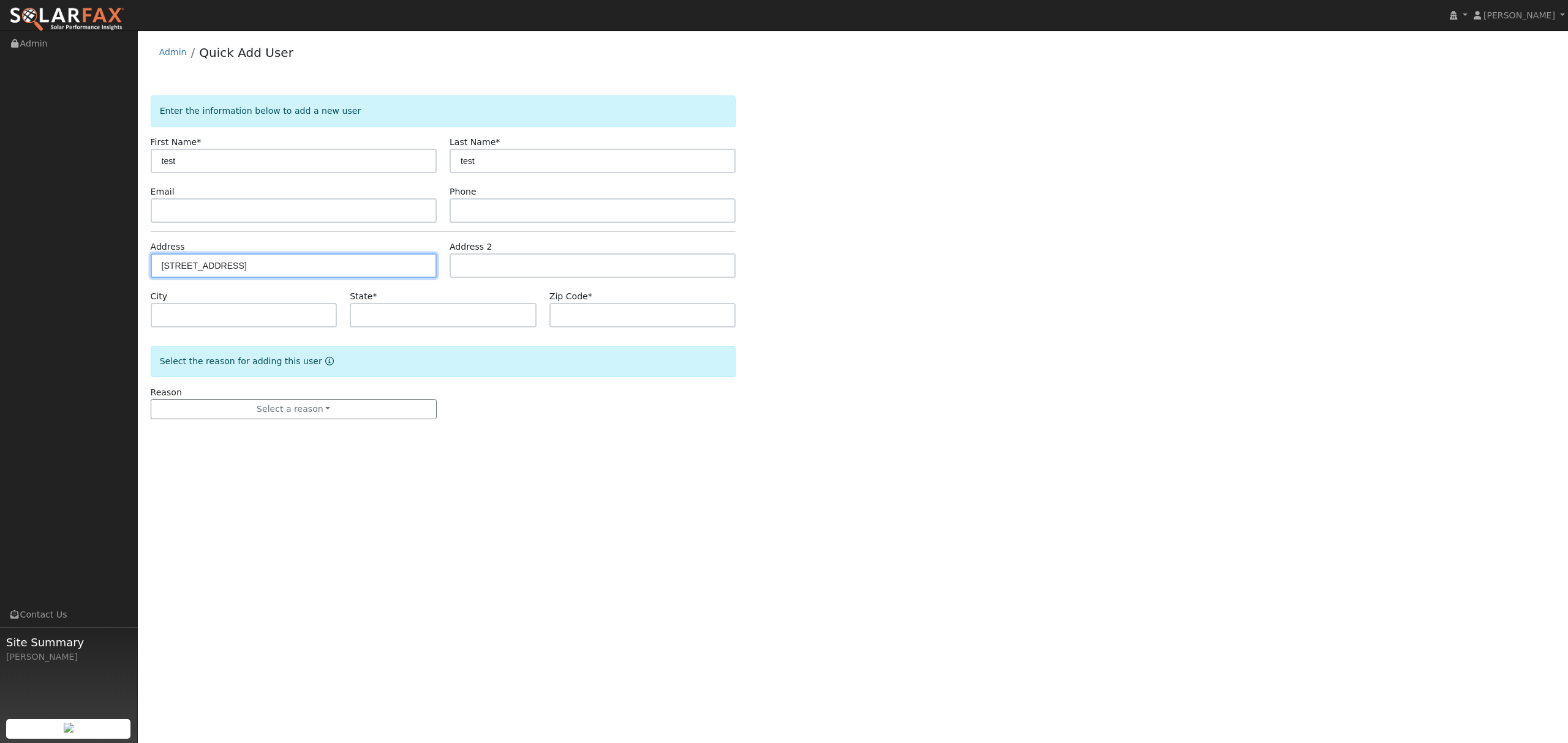
type input "CA"
type input "95219"
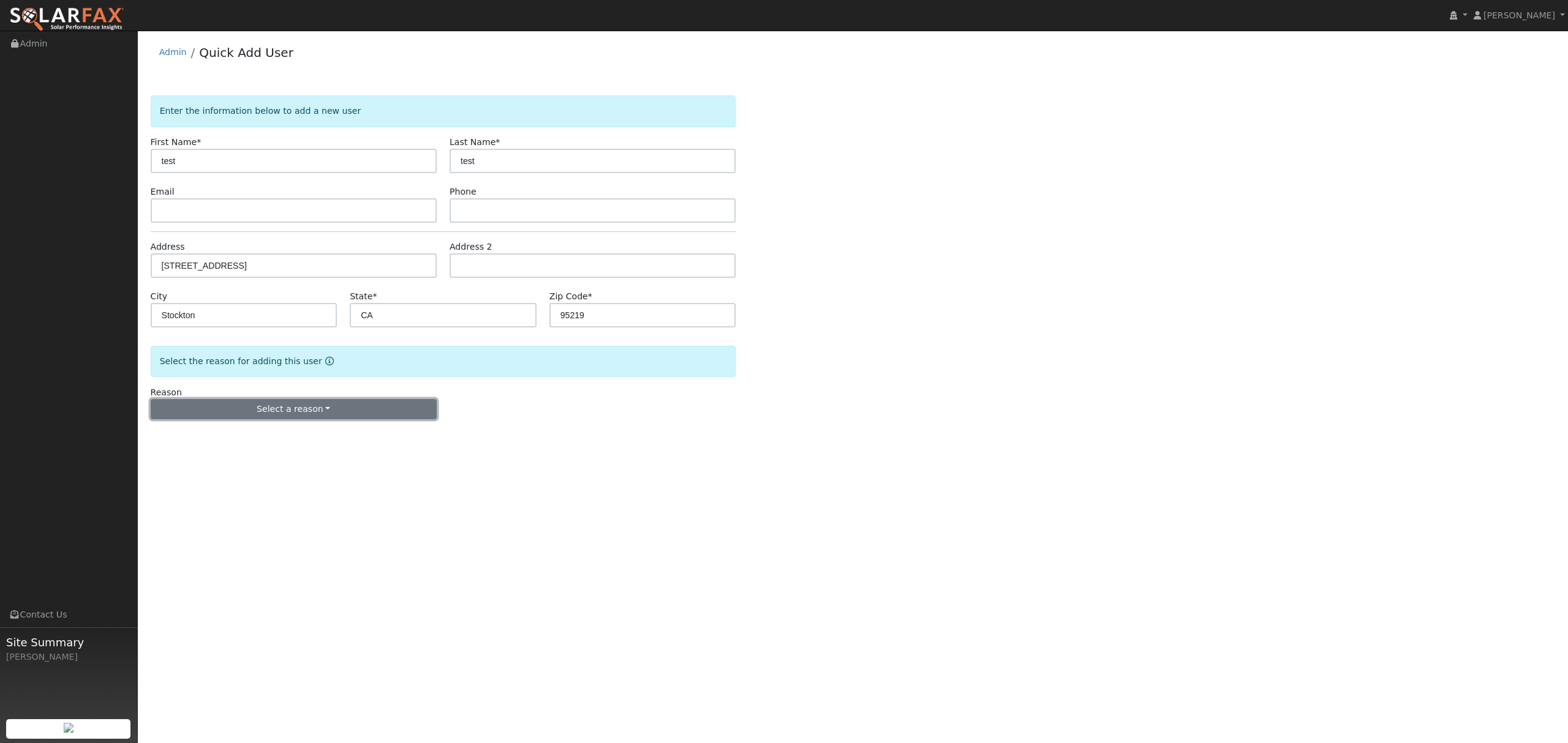
click at [309, 416] on button "Select a reason" at bounding box center [293, 410] width 286 height 21
click at [192, 444] on link "New lead" at bounding box center [219, 434] width 135 height 17
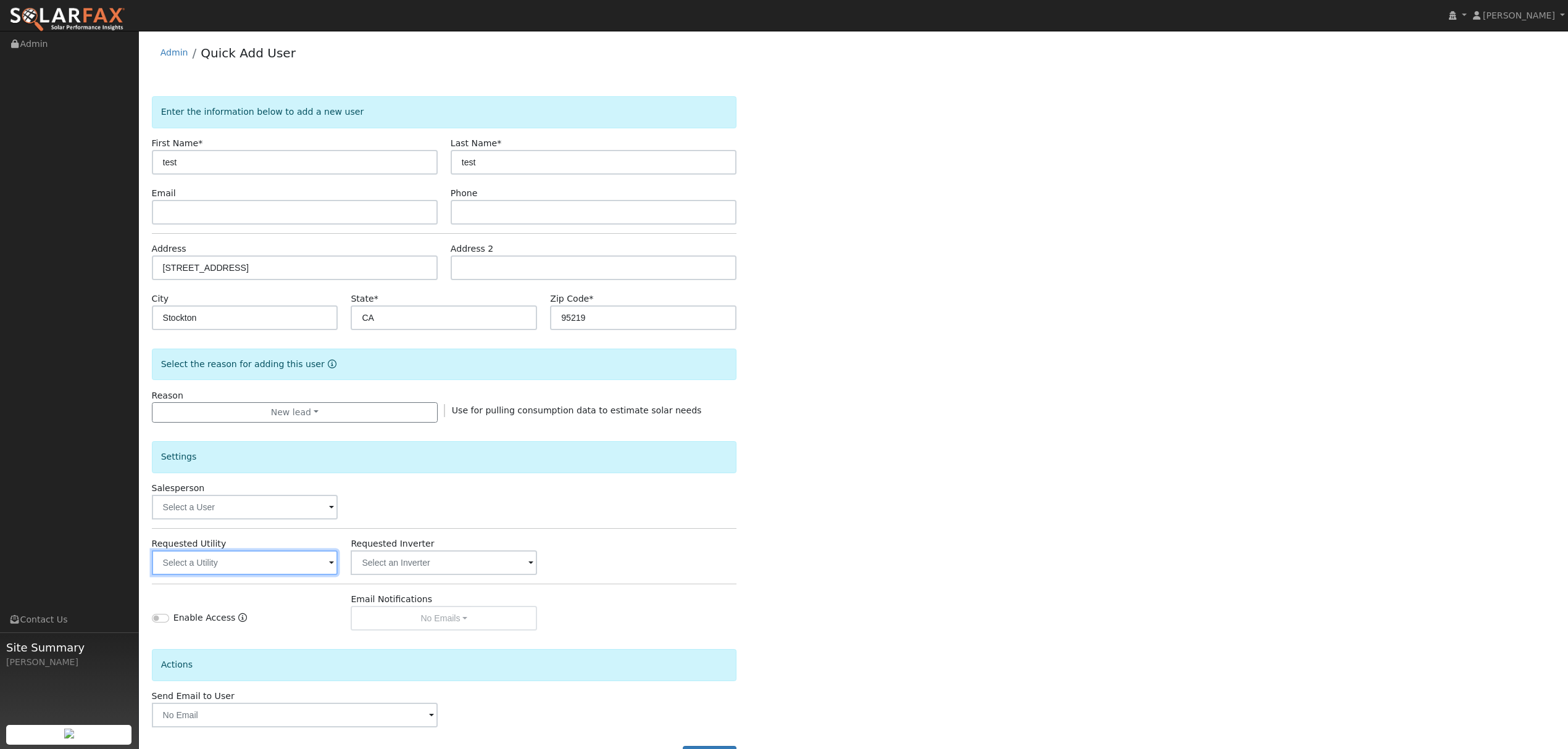
click at [253, 570] on input "text" at bounding box center [244, 563] width 186 height 25
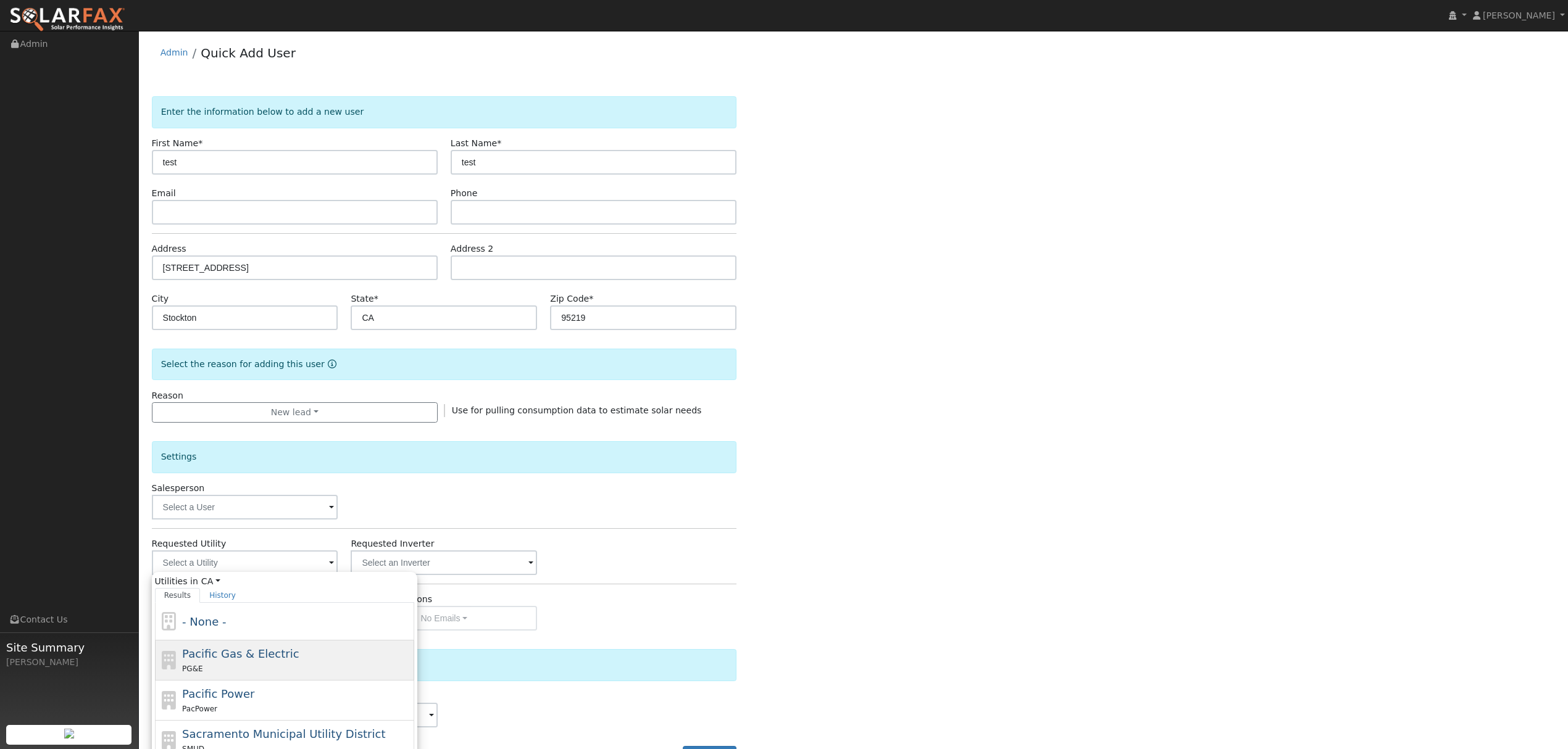
click at [245, 669] on div "PG&E" at bounding box center [296, 668] width 229 height 13
type input "Pacific Gas & Electric"
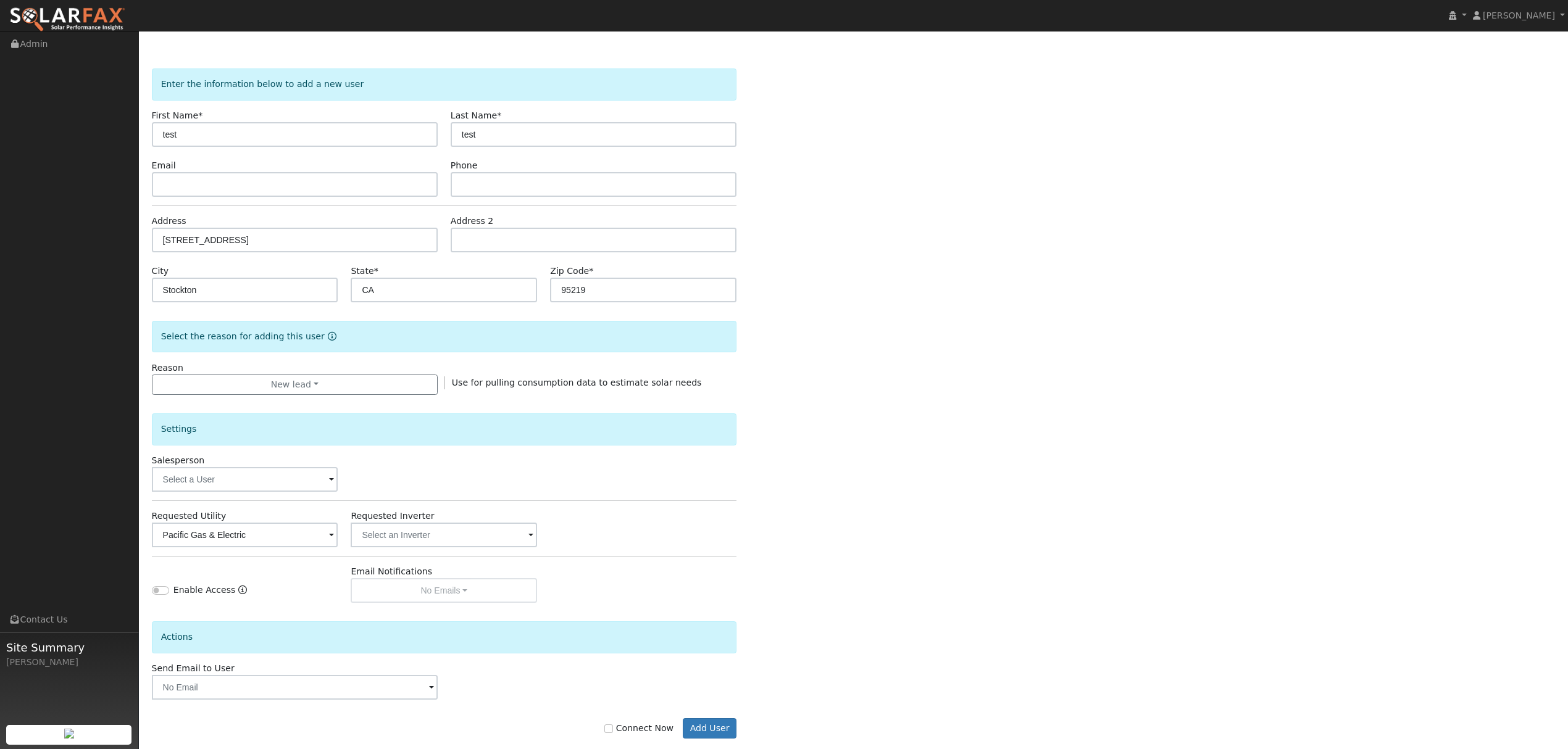
scroll to position [50, 0]
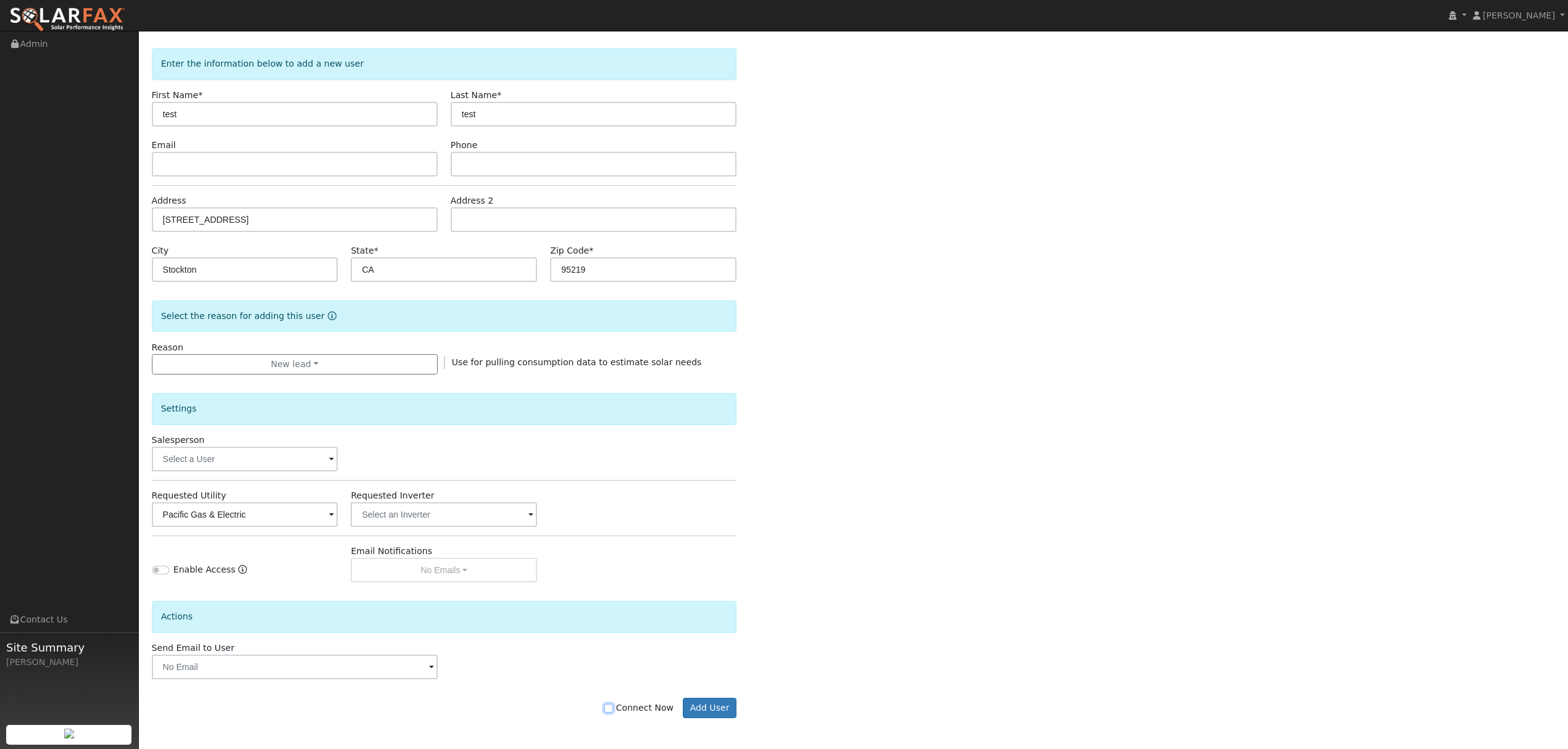
click at [613, 706] on input "Connect Now" at bounding box center [608, 708] width 8 height 8
checkbox input "true"
click at [719, 704] on button "Add User" at bounding box center [709, 708] width 54 height 21
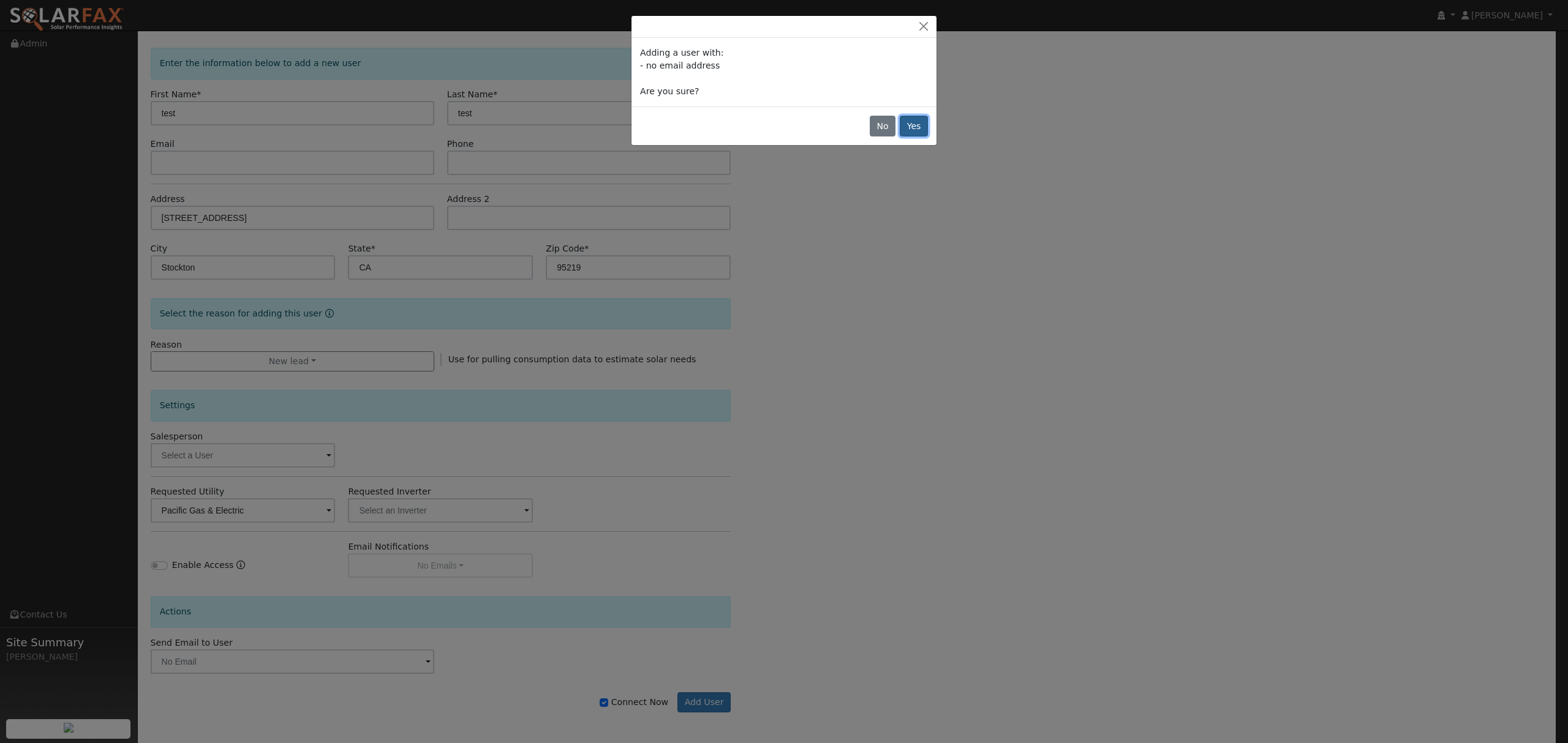
click at [921, 128] on button "Yes" at bounding box center [914, 126] width 28 height 21
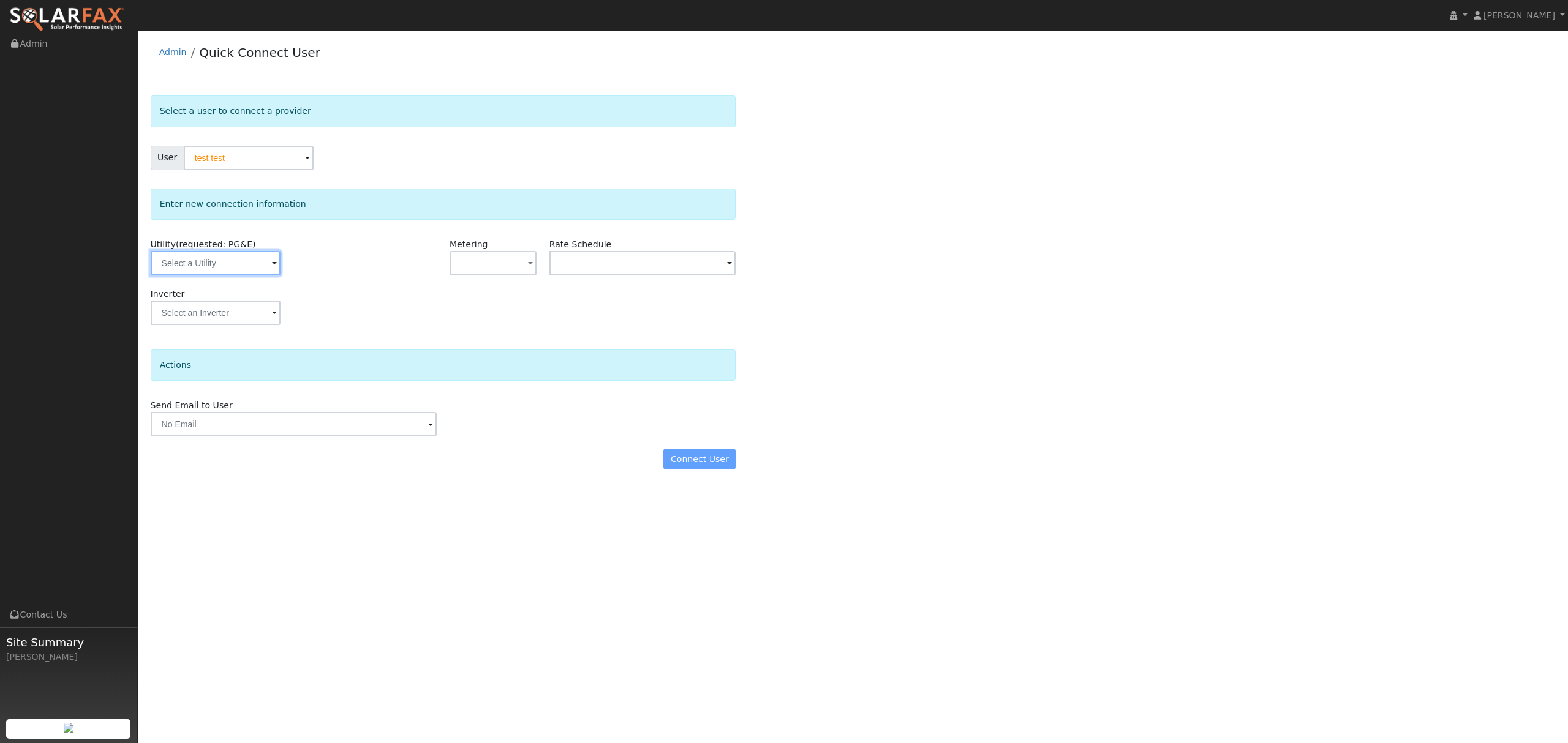
click at [248, 258] on input "text" at bounding box center [215, 263] width 130 height 25
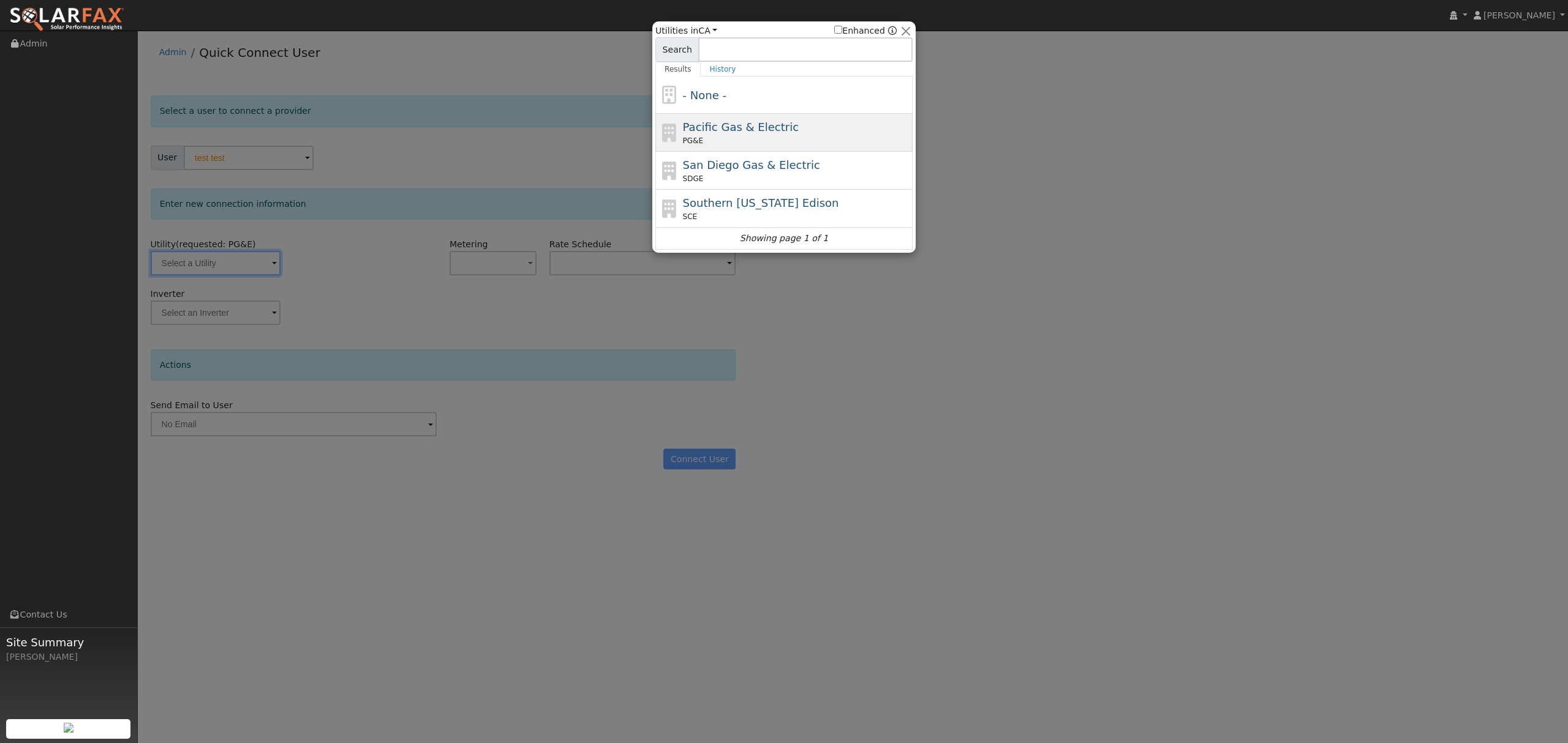
click at [705, 141] on div "PG&E" at bounding box center [795, 141] width 227 height 11
type input "PG&E"
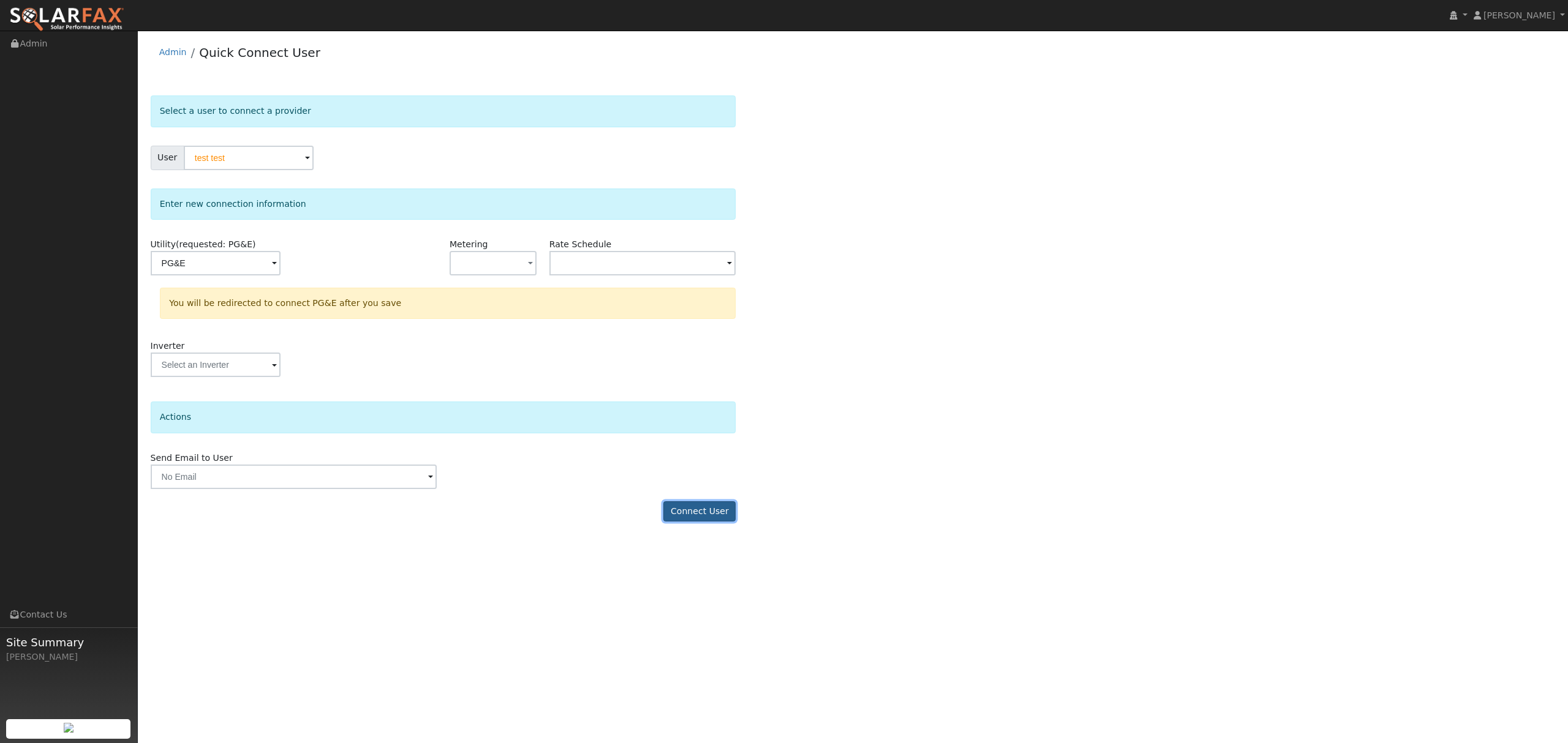
click at [714, 508] on button "Connect User" at bounding box center [699, 512] width 73 height 21
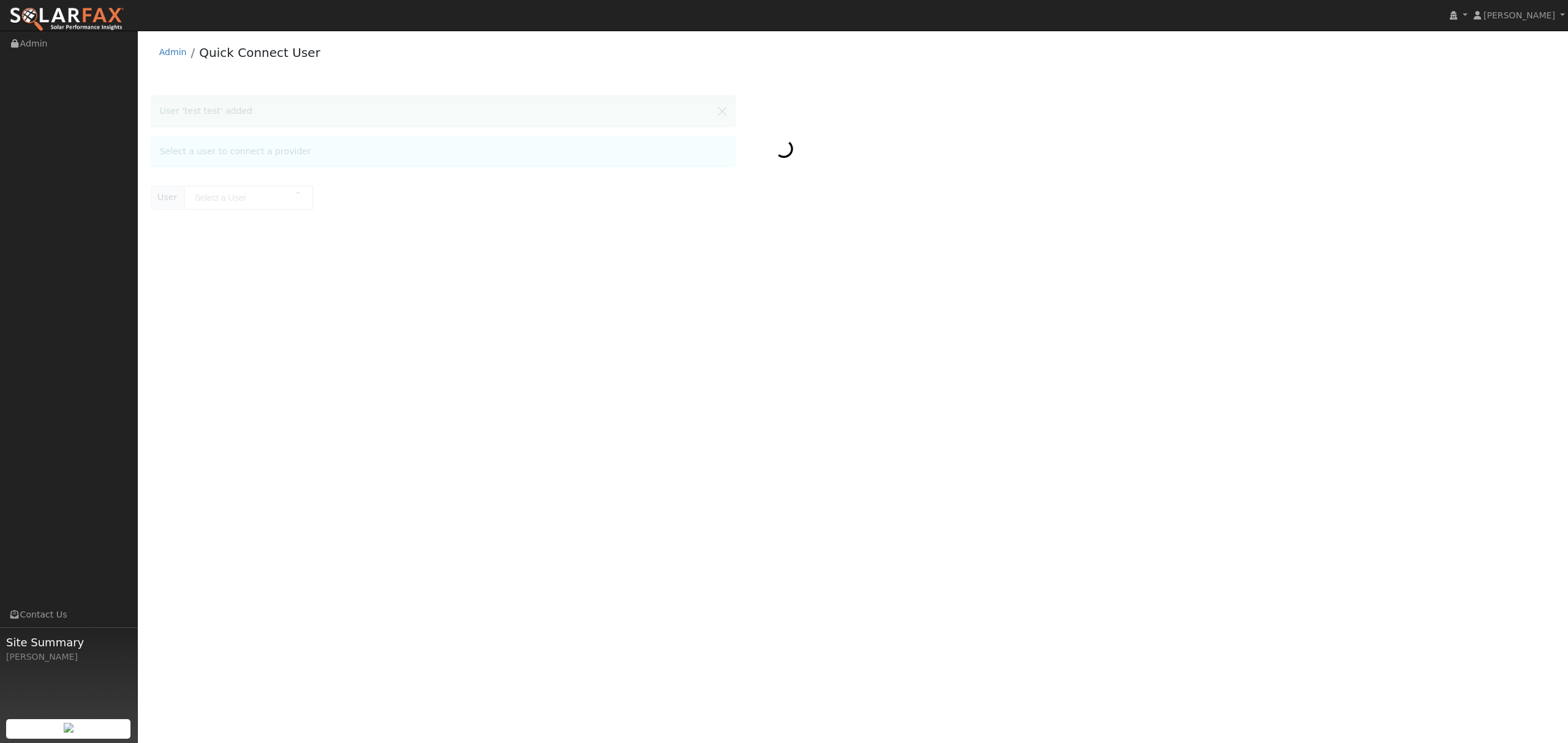
type input "test test"
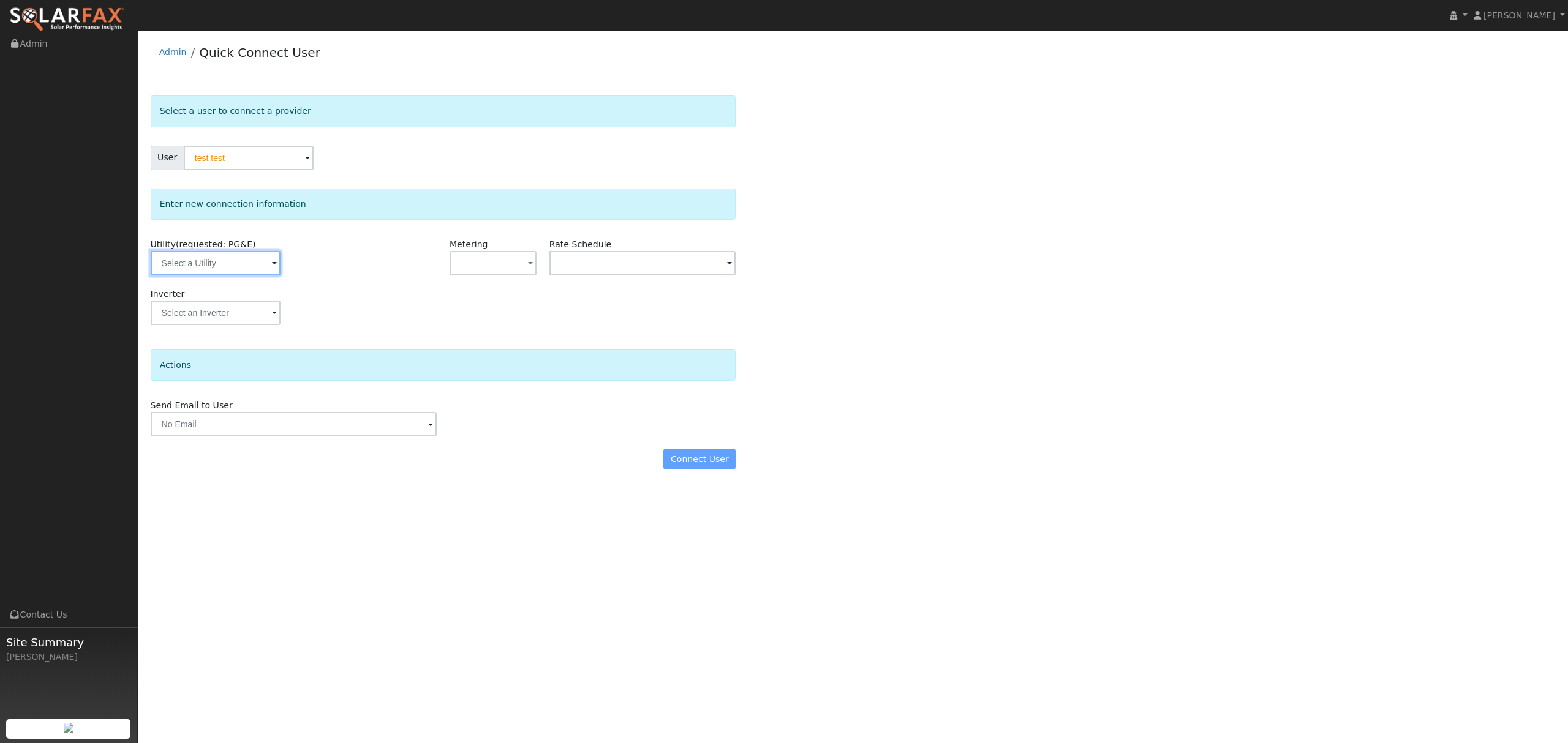
click at [228, 267] on input "text" at bounding box center [215, 263] width 130 height 25
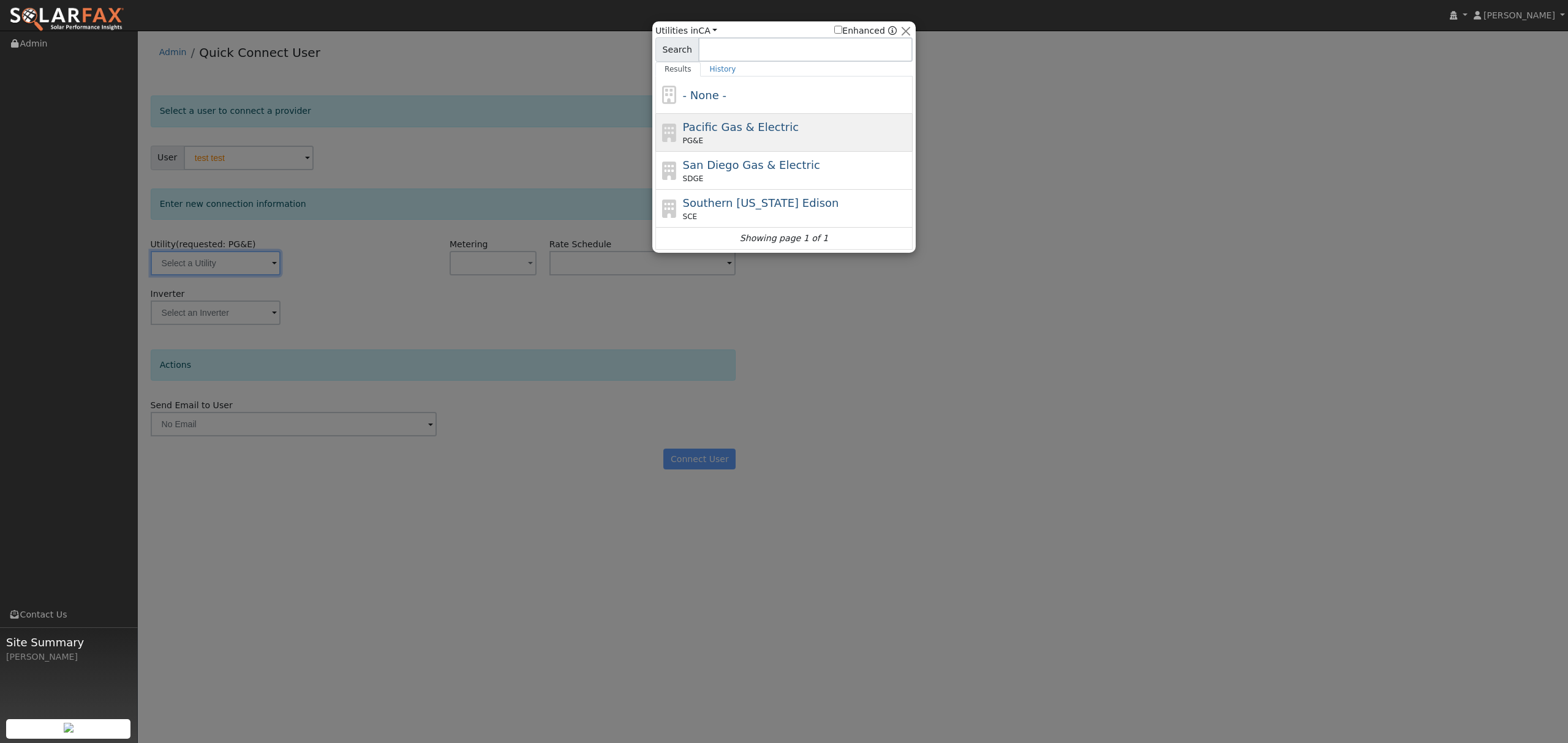
click at [725, 140] on div "PG&E" at bounding box center [795, 141] width 227 height 11
type input "PG&E"
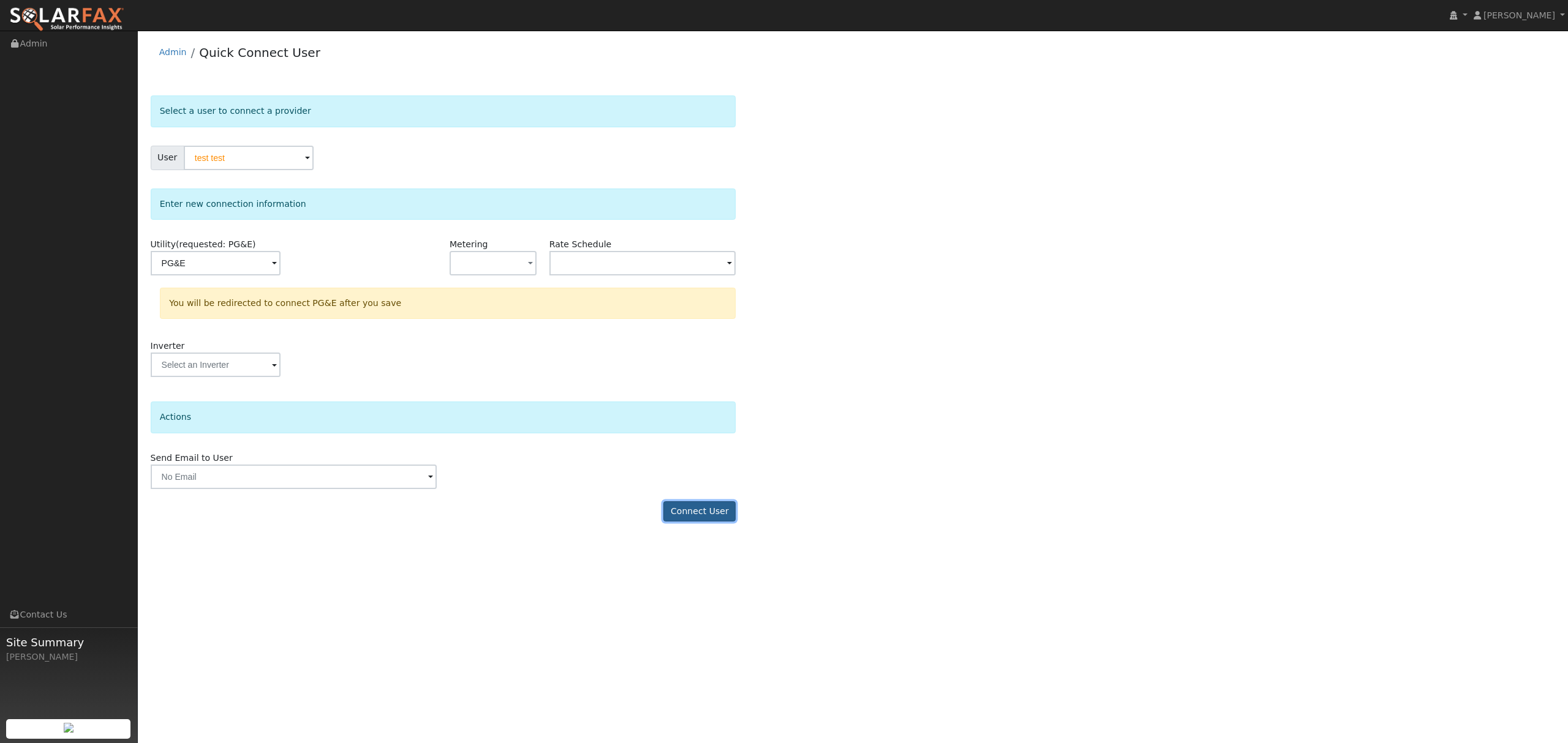
click at [680, 522] on button "Connect User" at bounding box center [699, 512] width 73 height 21
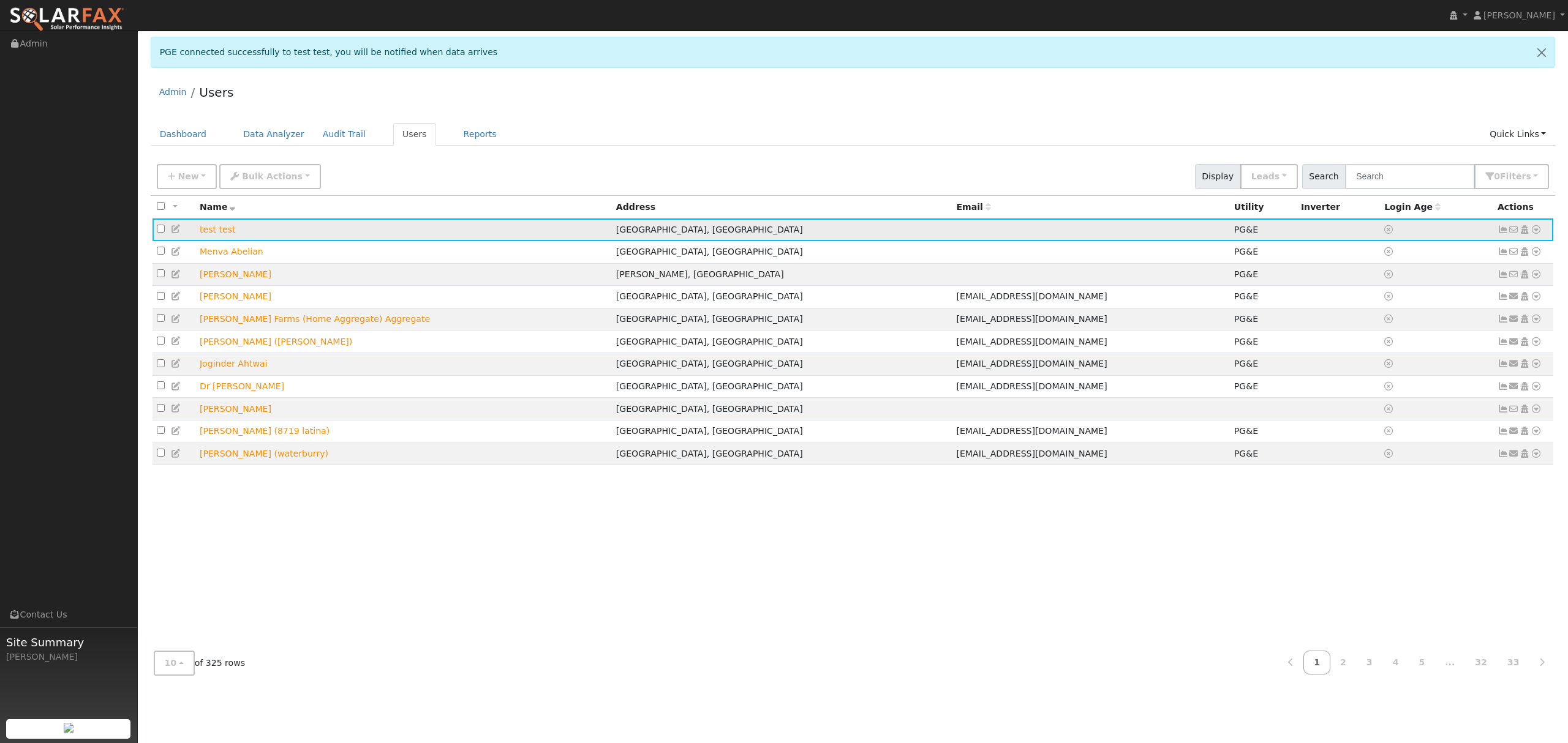
click at [1532, 225] on icon at bounding box center [1536, 229] width 11 height 8
click at [1500, 250] on link "Data Analyzer" at bounding box center [1495, 251] width 89 height 17
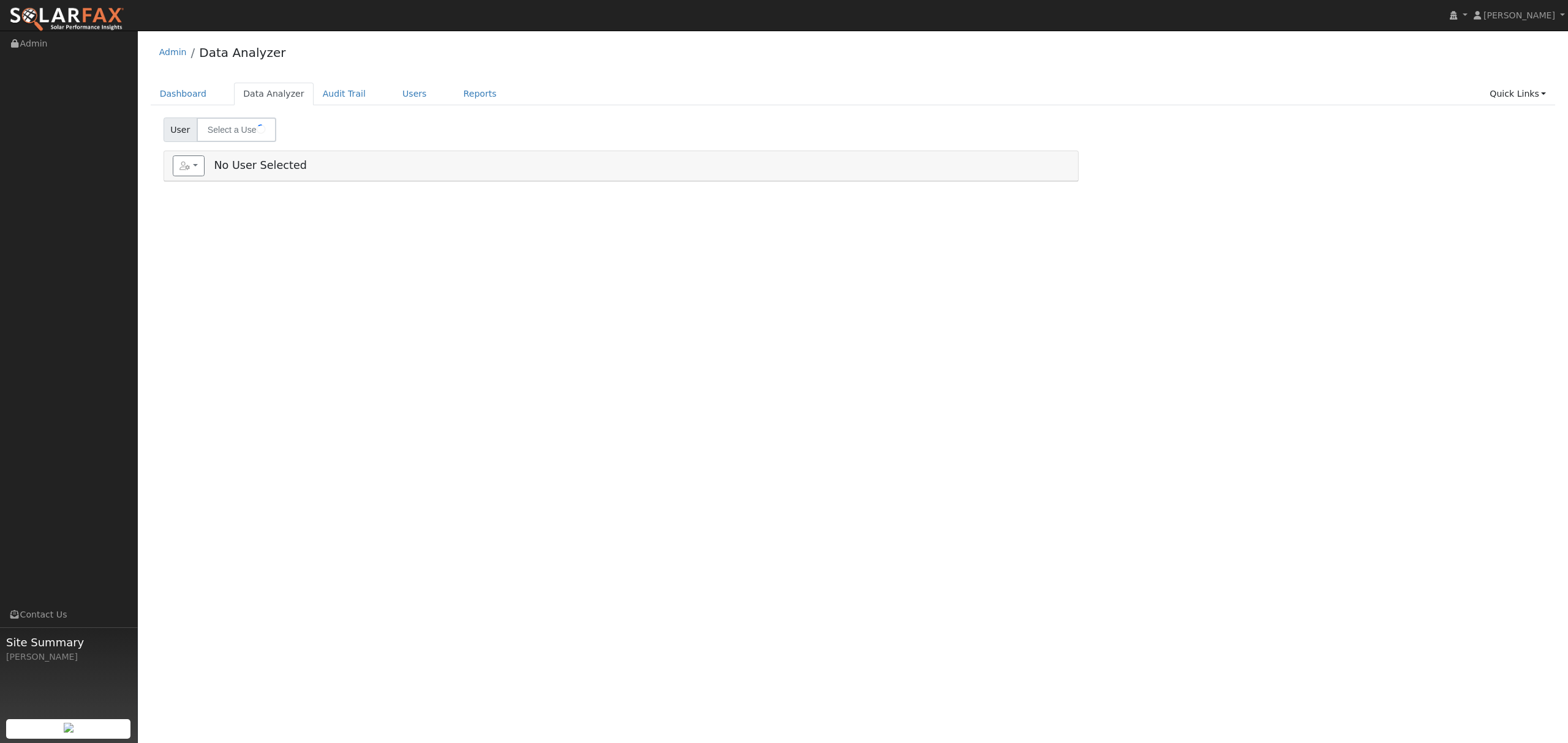
type input "test test"
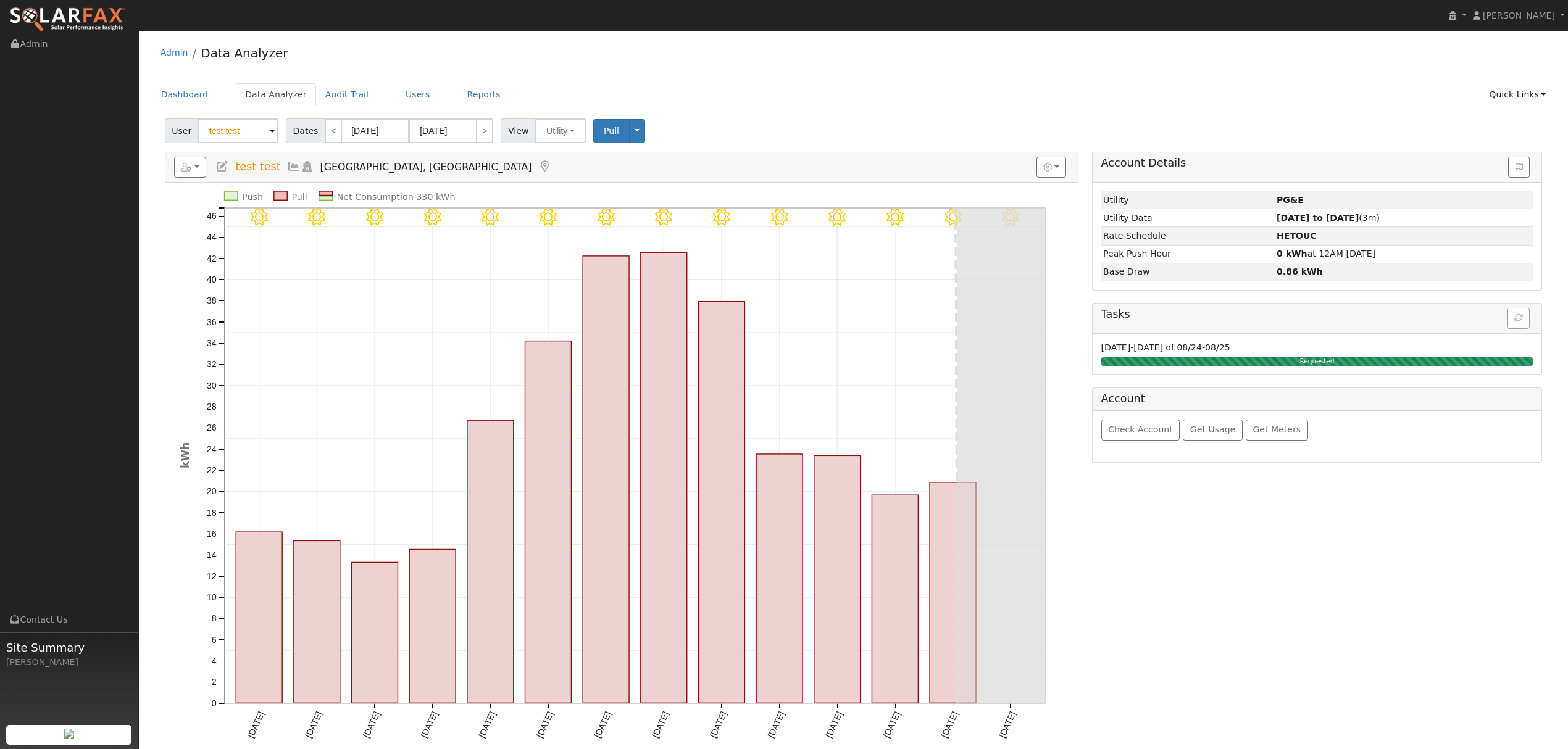
click at [287, 166] on icon at bounding box center [293, 167] width 14 height 11
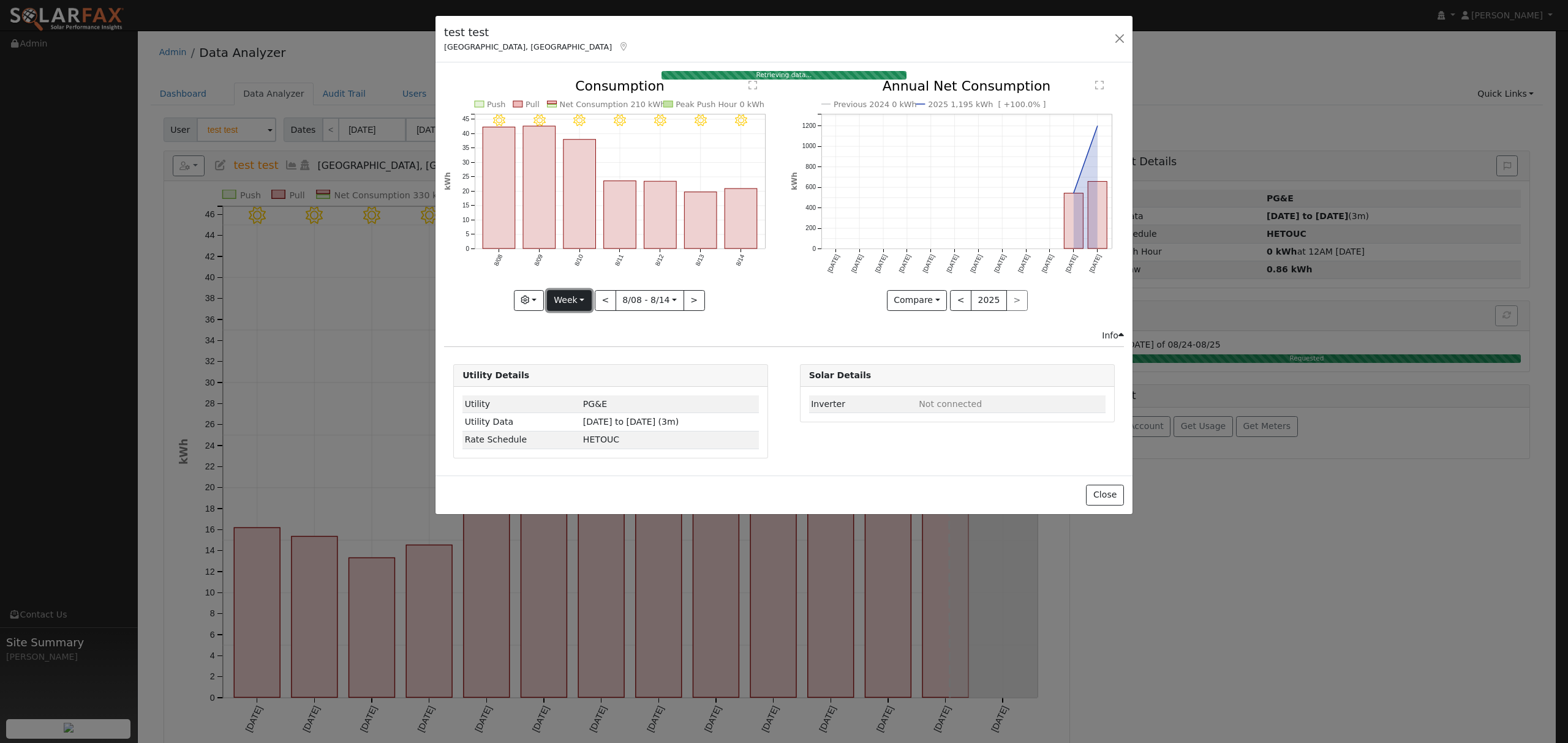
click at [559, 298] on button "Week" at bounding box center [569, 300] width 45 height 21
click at [576, 377] on link "Year" at bounding box center [590, 377] width 85 height 17
type input "[DATE]"
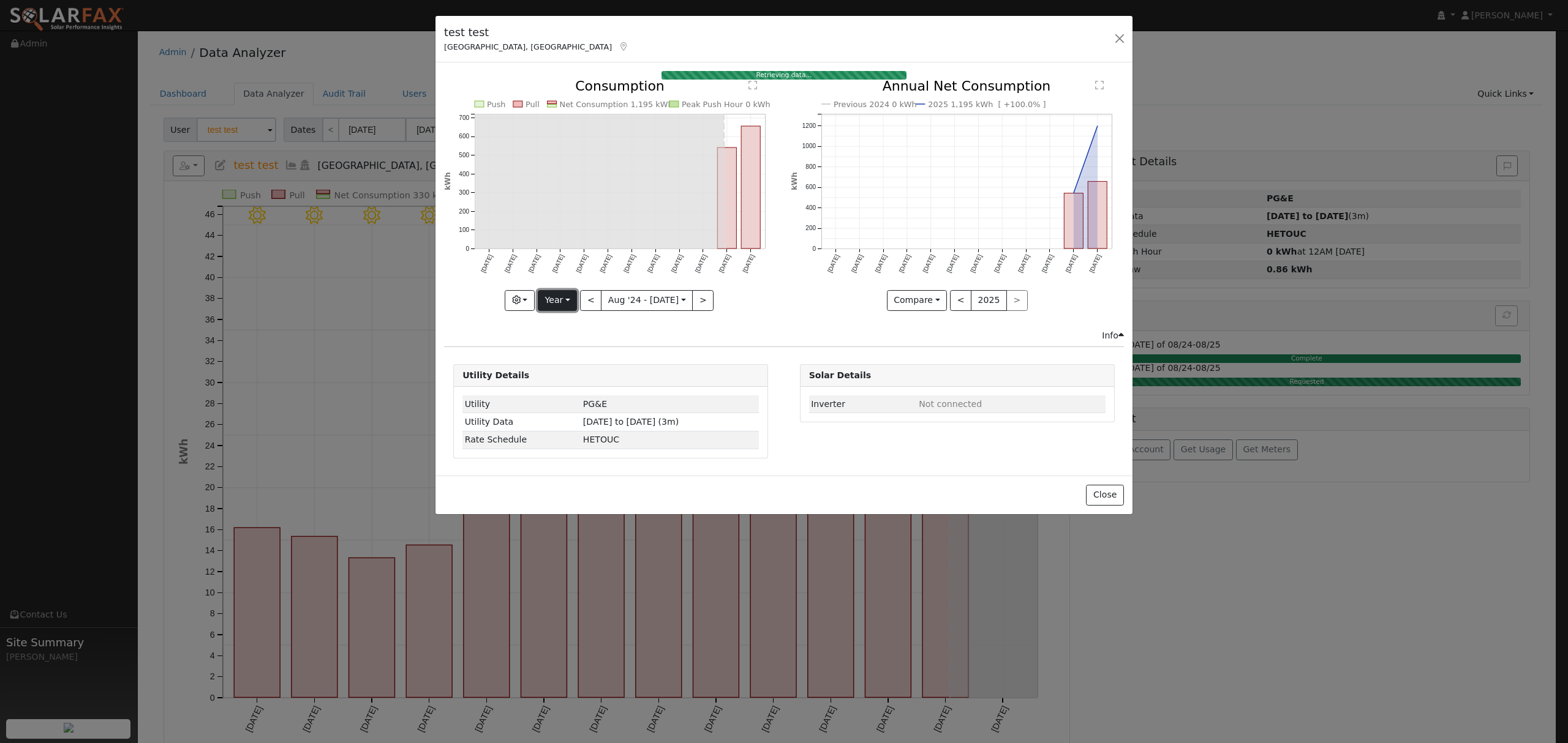
click at [563, 301] on button "Year" at bounding box center [557, 300] width 39 height 21
click at [573, 375] on link "Year" at bounding box center [581, 377] width 85 height 17
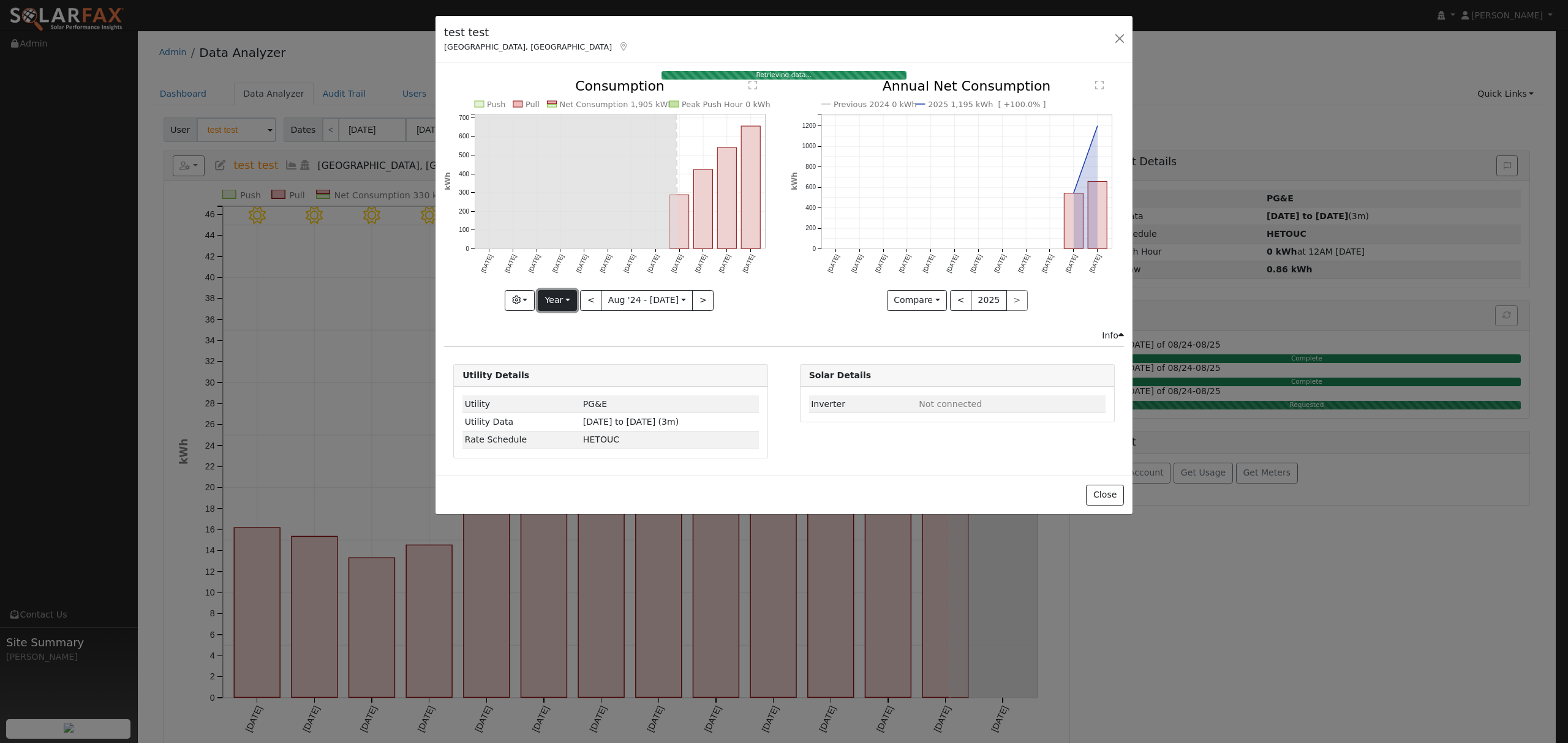
click at [565, 298] on button "Year" at bounding box center [557, 300] width 39 height 21
click at [569, 377] on link "Year" at bounding box center [581, 377] width 85 height 17
click at [567, 295] on button "Year" at bounding box center [557, 300] width 39 height 21
click at [577, 372] on link "Year" at bounding box center [581, 377] width 85 height 17
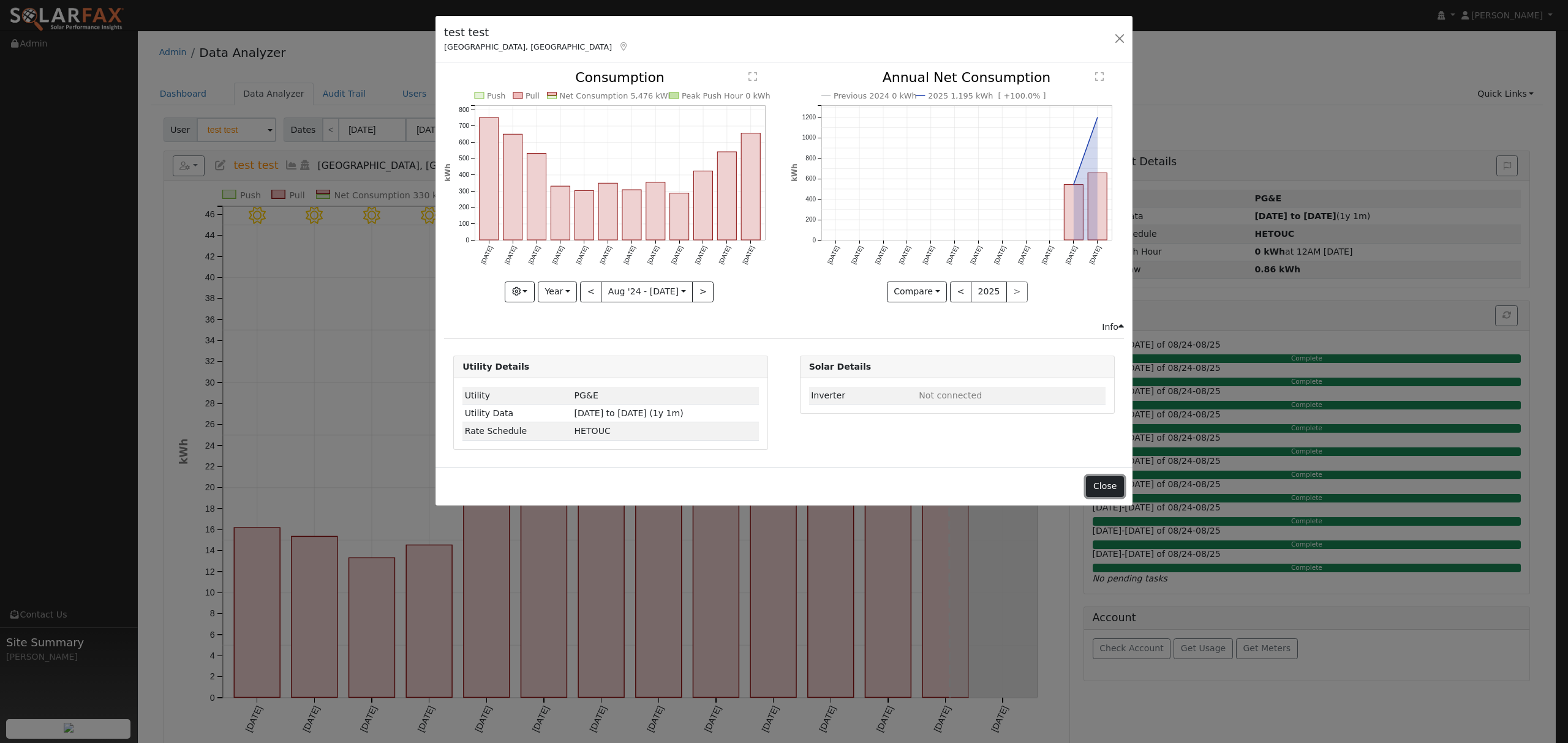
click at [1098, 488] on button "Close" at bounding box center [1104, 487] width 38 height 21
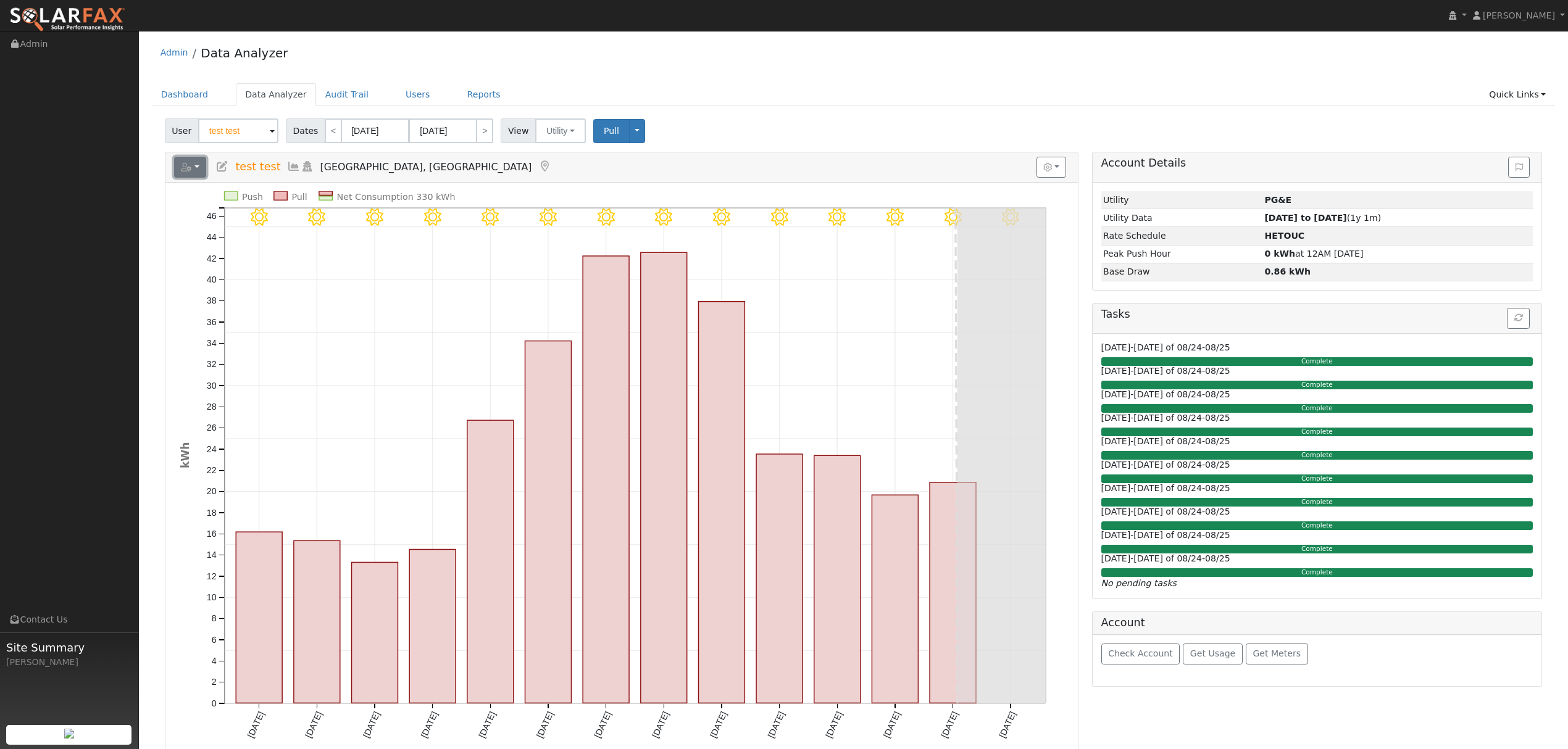
click at [195, 167] on button "button" at bounding box center [190, 167] width 32 height 21
click at [308, 218] on icon at bounding box center [317, 217] width 18 height 18
click at [193, 181] on div "Reports Scenario Health Check Energy Audit Account Timeline User Audit Trail In…" at bounding box center [622, 168] width 913 height 31
click at [195, 174] on button "button" at bounding box center [190, 167] width 32 height 21
click at [306, 220] on link "Export to CSV" at bounding box center [342, 223] width 90 height 15
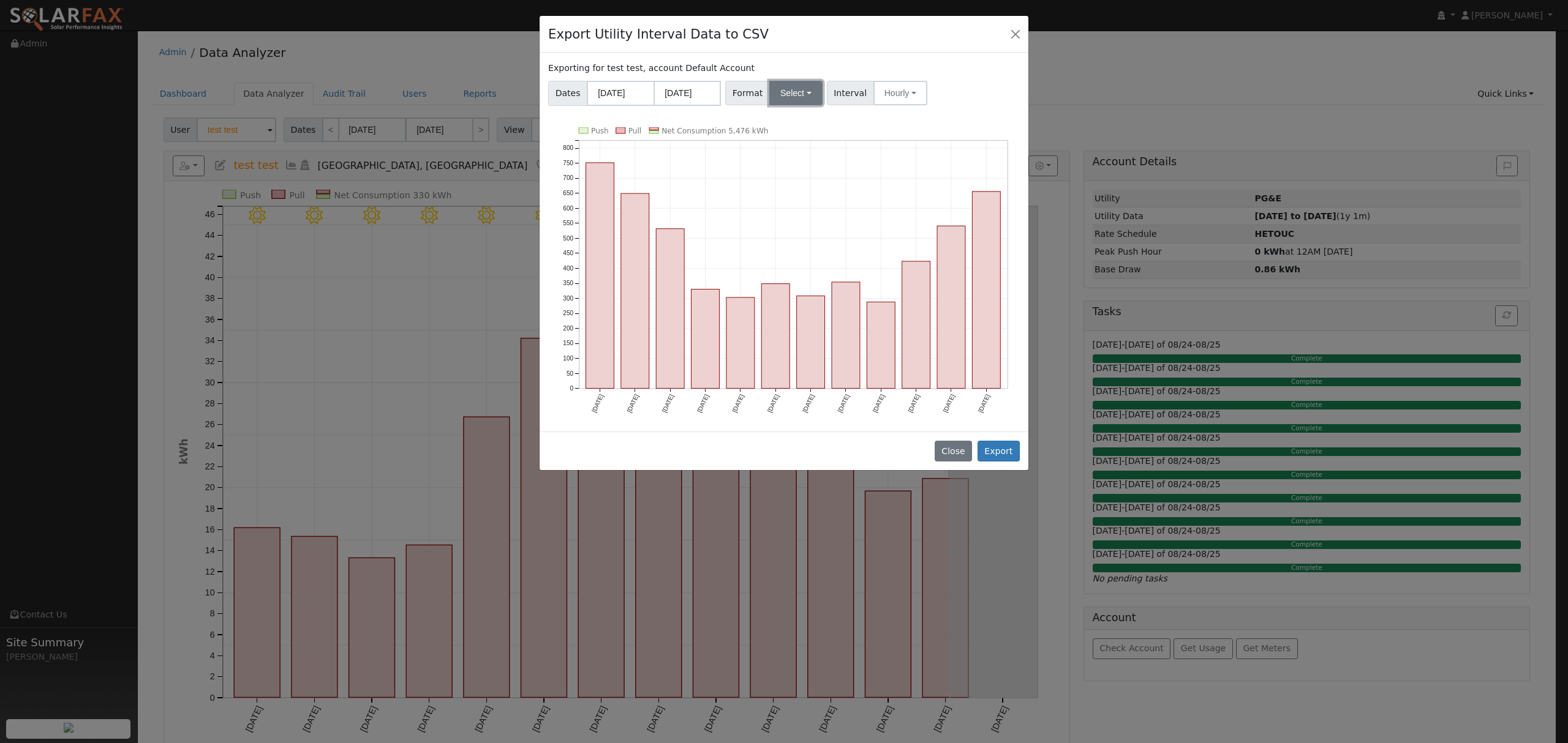
click at [806, 88] on button "Select" at bounding box center [795, 93] width 53 height 25
click at [782, 250] on link "Solargraf" at bounding box center [810, 250] width 87 height 17
click at [996, 453] on button "Export" at bounding box center [998, 451] width 42 height 21
